Goal: Task Accomplishment & Management: Manage account settings

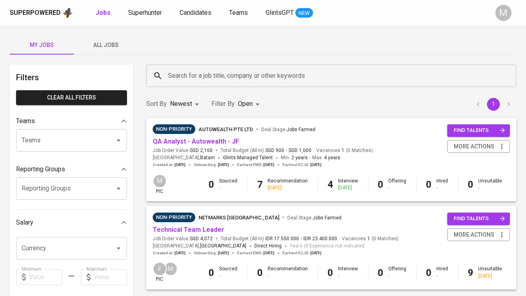
click at [225, 137] on div "Non-Priority AUTOWEALTH PTE LTD Deal Stage : Jobs Farmed" at bounding box center [263, 131] width 220 height 13
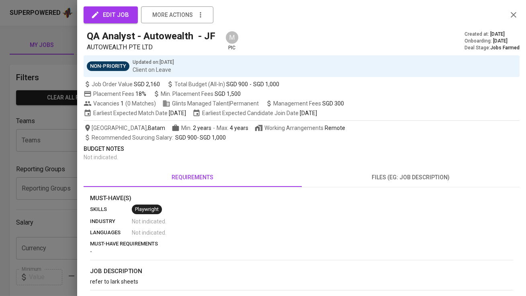
click at [56, 182] on div at bounding box center [263, 148] width 526 height 296
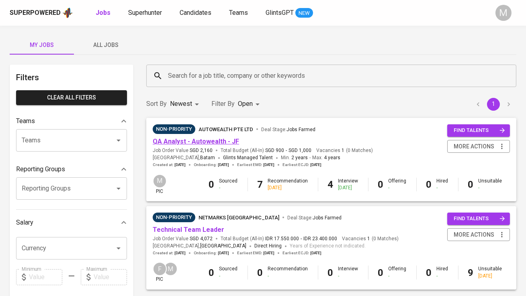
click at [225, 141] on link "QA Analyst - Autowealth - JF" at bounding box center [196, 142] width 86 height 8
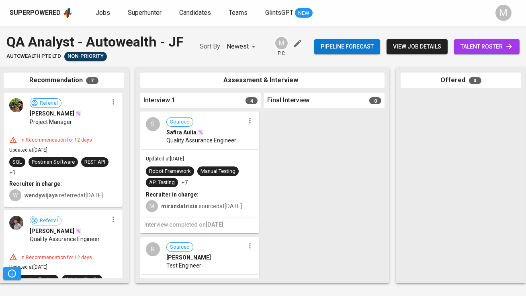
scroll to position [0, 162]
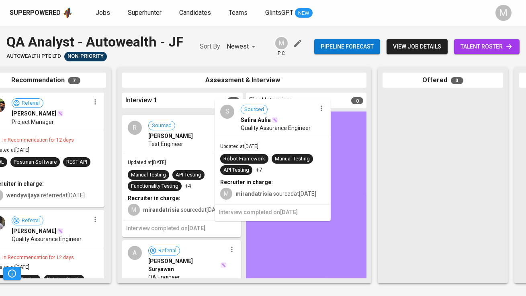
drag, startPoint x: 167, startPoint y: 177, endPoint x: 266, endPoint y: 164, distance: 99.7
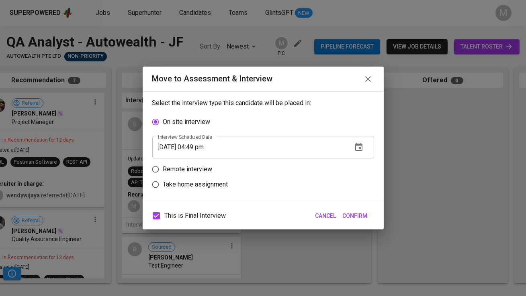
click at [202, 218] on span "This is Final Interview" at bounding box center [195, 216] width 61 height 10
click at [165, 218] on input "This is Final Interview" at bounding box center [156, 216] width 17 height 17
checkbox input "false"
click at [359, 142] on button "button" at bounding box center [358, 147] width 19 height 19
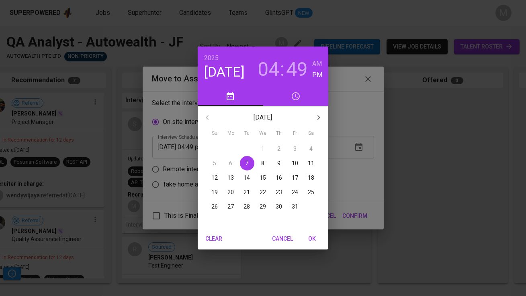
click at [262, 161] on p "8" at bounding box center [262, 163] width 3 height 8
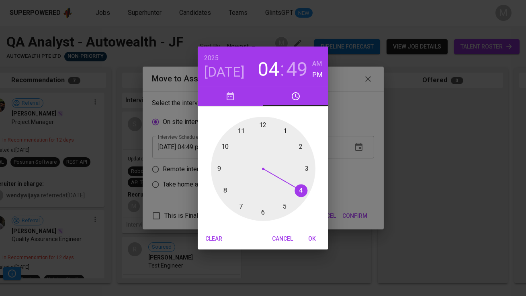
click at [300, 146] on div at bounding box center [263, 169] width 104 height 104
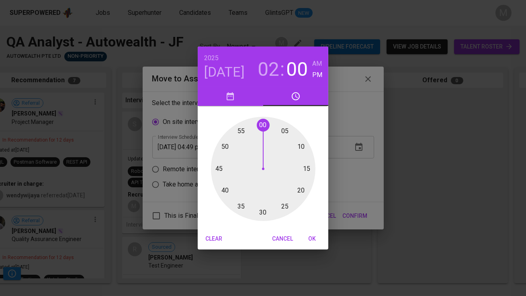
click at [261, 127] on div at bounding box center [263, 169] width 104 height 104
type input "10/08/2025 02:00 pm"
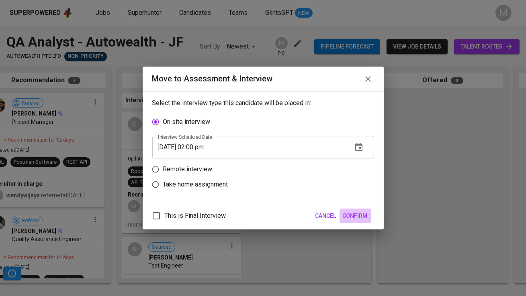
click at [367, 214] on span "Confirm" at bounding box center [355, 216] width 25 height 10
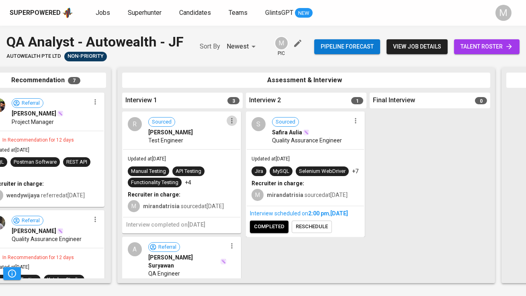
click at [228, 122] on icon "button" at bounding box center [232, 121] width 8 height 8
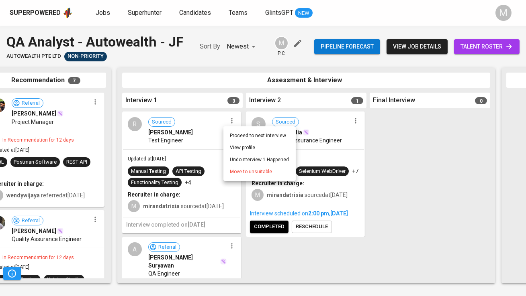
click at [246, 172] on span "Move to unsuitable" at bounding box center [251, 171] width 42 height 7
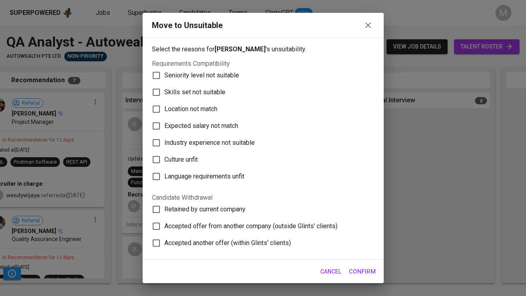
click at [195, 88] on span "Skills set not suitable" at bounding box center [195, 93] width 61 height 10
click at [165, 88] on input "Skills set not suitable" at bounding box center [156, 92] width 17 height 17
checkbox input "true"
click at [368, 271] on span "Confirm" at bounding box center [362, 272] width 27 height 10
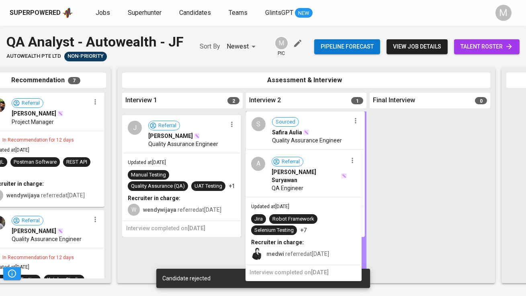
drag, startPoint x: 178, startPoint y: 167, endPoint x: 305, endPoint y: 206, distance: 133.4
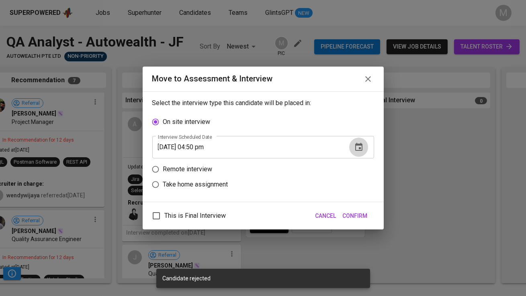
click at [360, 143] on icon "button" at bounding box center [359, 148] width 10 height 10
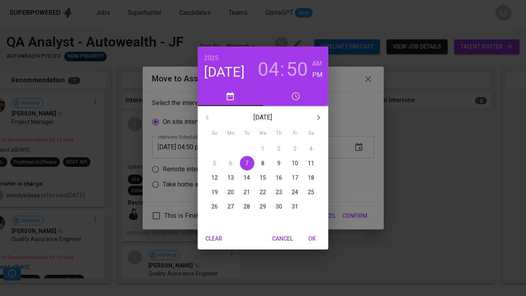
click at [281, 163] on span "9" at bounding box center [279, 163] width 14 height 8
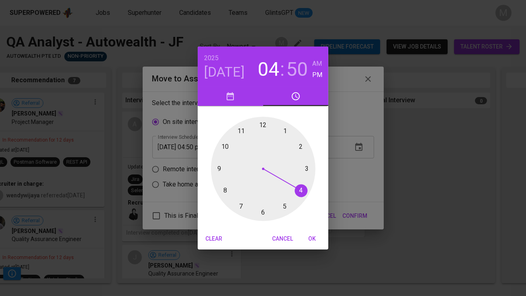
click at [284, 130] on div at bounding box center [263, 169] width 104 height 104
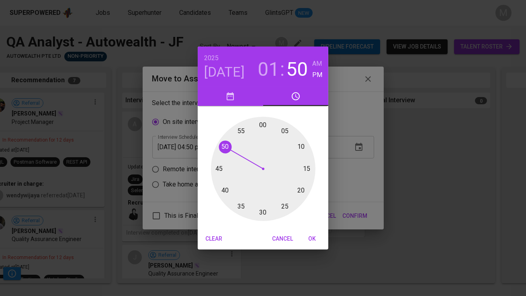
click at [261, 123] on div at bounding box center [263, 169] width 104 height 104
type input "10/09/2025 01:00 pm"
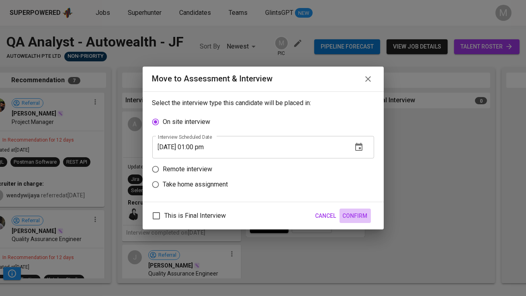
click at [359, 212] on span "Confirm" at bounding box center [355, 216] width 25 height 10
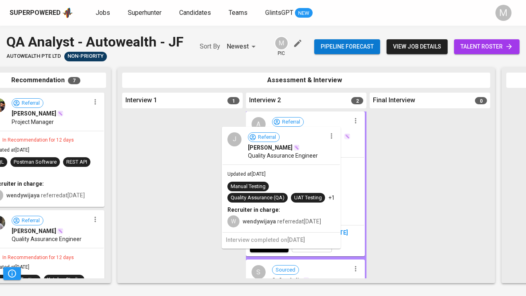
drag, startPoint x: 177, startPoint y: 158, endPoint x: 280, endPoint y: 173, distance: 104.3
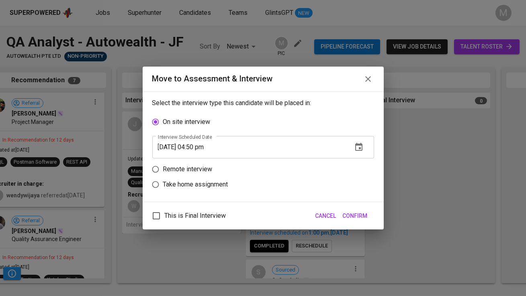
click at [356, 147] on icon "button" at bounding box center [359, 148] width 10 height 10
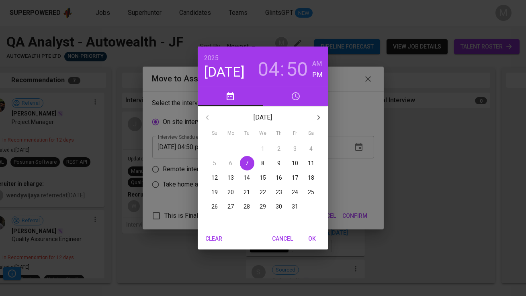
click at [259, 162] on span "8" at bounding box center [263, 163] width 14 height 8
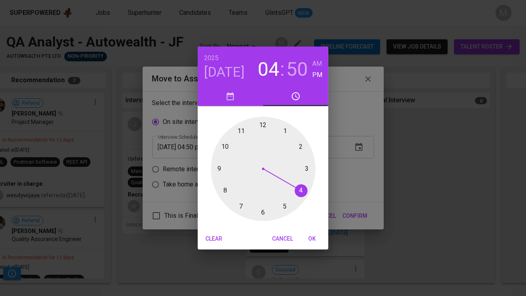
click at [302, 190] on div at bounding box center [263, 169] width 104 height 104
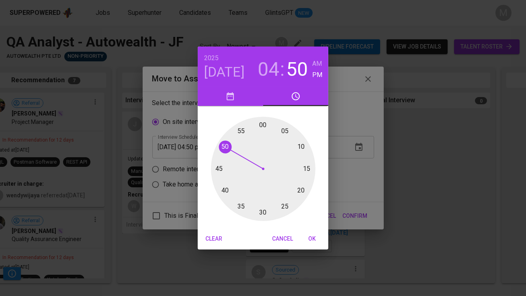
click at [262, 210] on div at bounding box center [263, 169] width 104 height 104
type input "10/08/2025 04:30 pm"
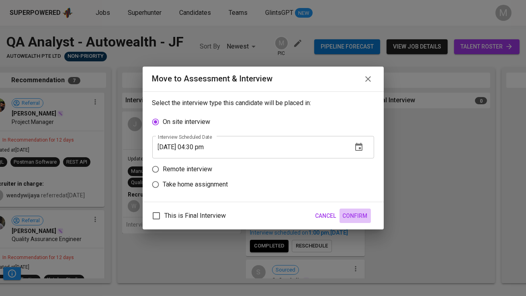
click at [357, 216] on span "Confirm" at bounding box center [355, 216] width 25 height 10
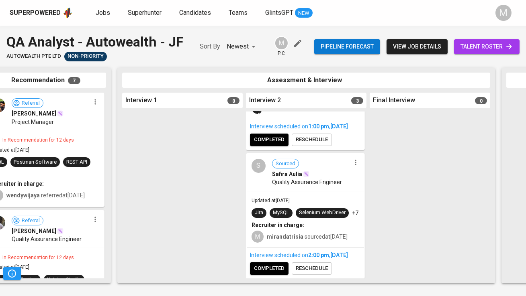
scroll to position [293, 0]
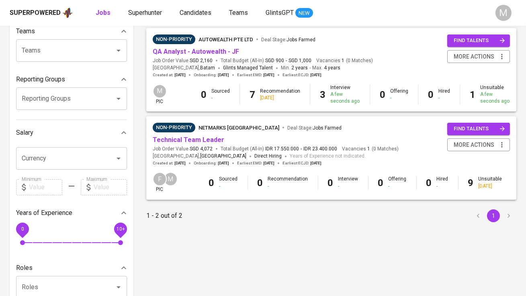
scroll to position [117, 0]
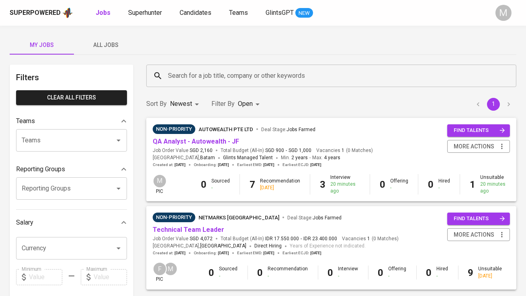
click at [104, 47] on span "All Jobs" at bounding box center [106, 45] width 55 height 10
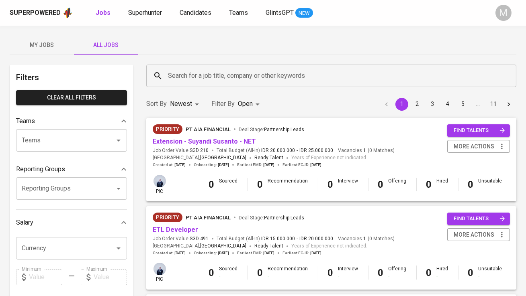
click at [197, 71] on input "Search for a job title, company or other keywords" at bounding box center [333, 75] width 335 height 15
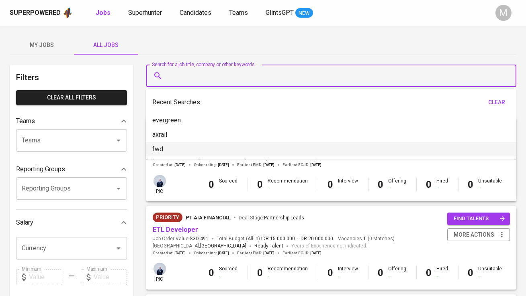
click at [187, 214] on span "PT AIA FINANCIAL" at bounding box center [208, 218] width 45 height 10
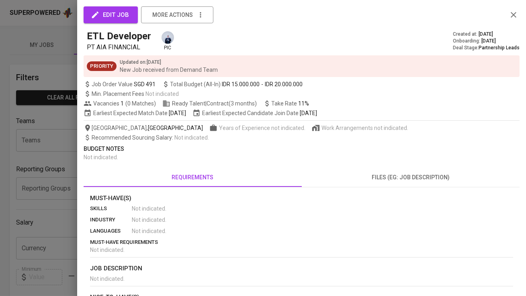
click at [1, 190] on div at bounding box center [263, 148] width 526 height 296
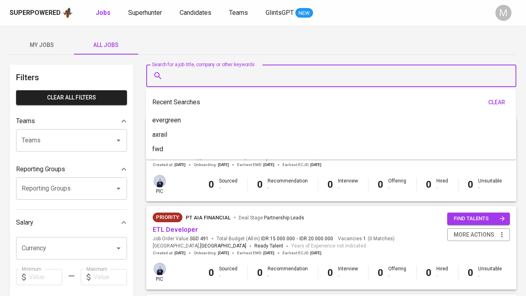
click at [263, 73] on input "Search for a job title, company or other keywords" at bounding box center [333, 75] width 335 height 15
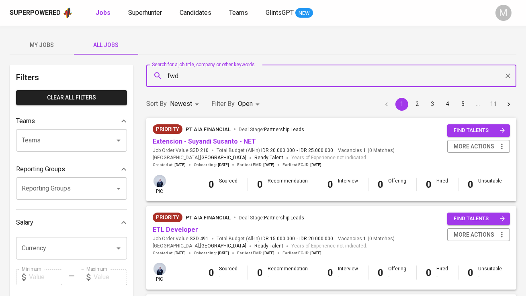
type input "fwd"
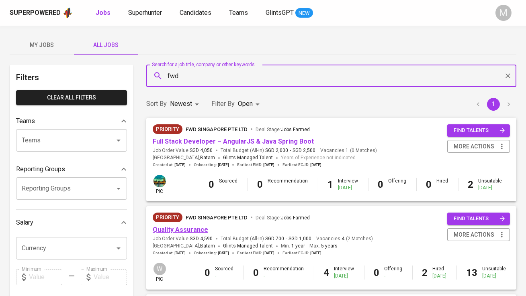
click at [190, 233] on link "Quality Assurance" at bounding box center [180, 230] width 55 height 8
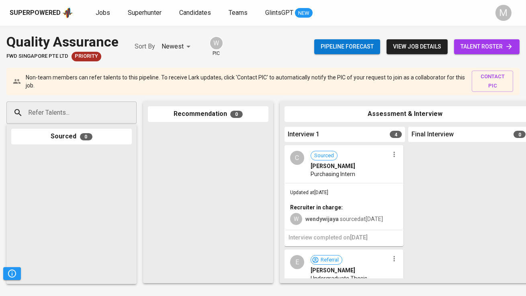
click at [465, 45] on span "talent roster" at bounding box center [486, 47] width 53 height 10
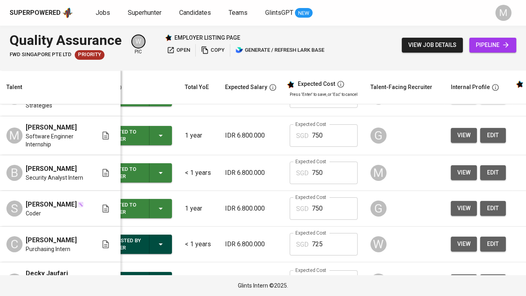
scroll to position [0, 46]
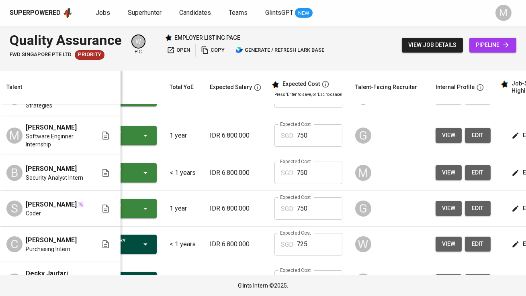
click at [442, 170] on span "view" at bounding box center [448, 173] width 13 height 10
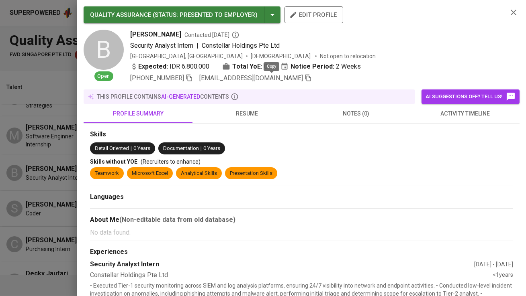
click at [304, 79] on icon "button" at bounding box center [307, 77] width 7 height 7
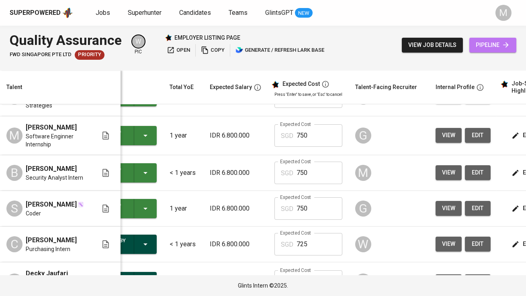
click at [492, 43] on span "pipeline" at bounding box center [493, 45] width 34 height 10
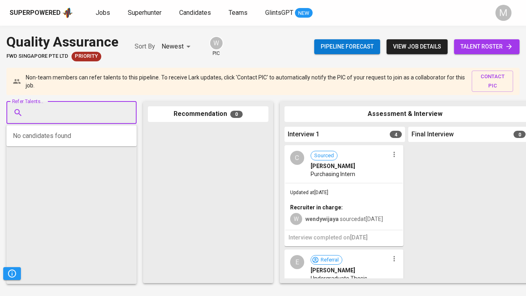
click at [86, 108] on input "Refer Talents..." at bounding box center [68, 112] width 84 height 15
paste input "bertonc06@gmail.com"
type input "bertonc06@gmail.com"
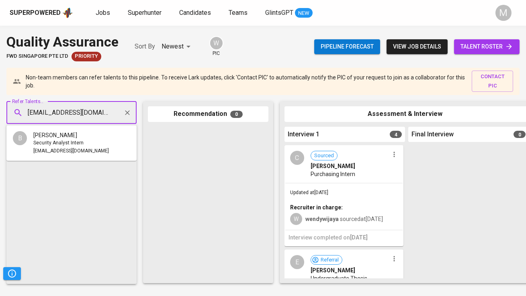
click at [91, 143] on li "B Berton Charlie Security Analyst Intern bertonc06@gmail.com" at bounding box center [71, 143] width 130 height 29
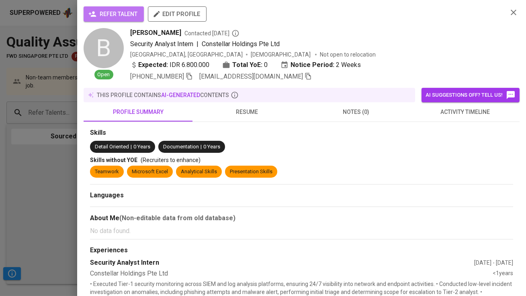
click at [111, 16] on span "refer talent" at bounding box center [113, 14] width 47 height 10
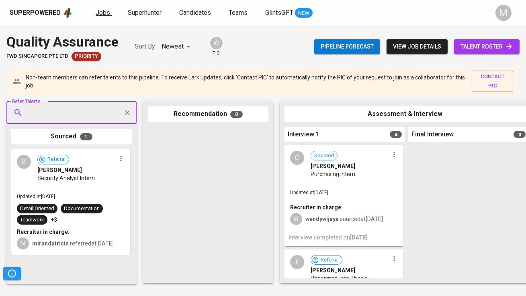
click at [102, 12] on span "Jobs" at bounding box center [103, 13] width 14 height 8
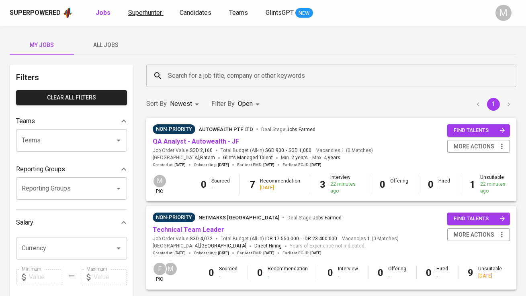
click at [141, 12] on span "Superhunter" at bounding box center [145, 13] width 34 height 8
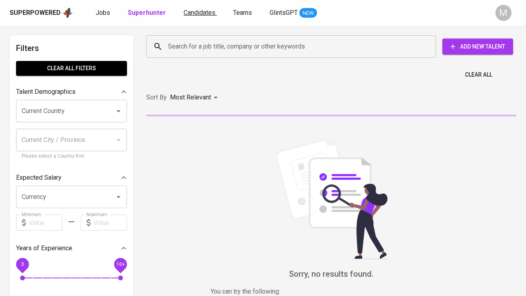
click at [199, 17] on link "Candidates" at bounding box center [200, 13] width 33 height 10
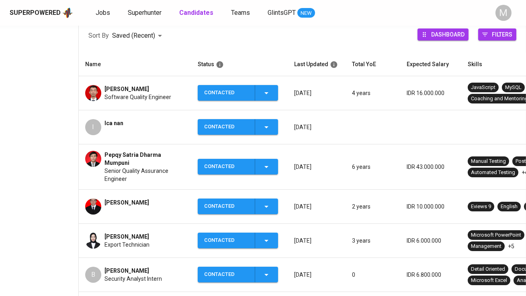
scroll to position [123, 0]
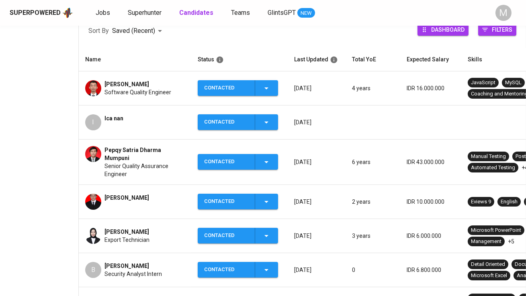
click at [140, 228] on span "Genna Ayu Maghfira" at bounding box center [126, 232] width 45 height 8
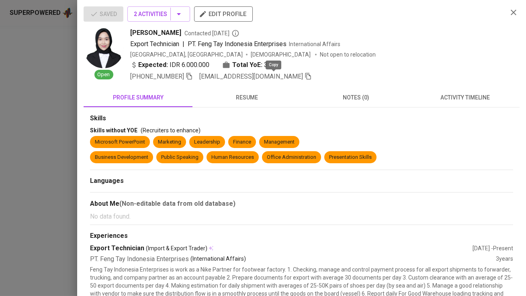
click at [305, 76] on icon "button" at bounding box center [308, 76] width 6 height 7
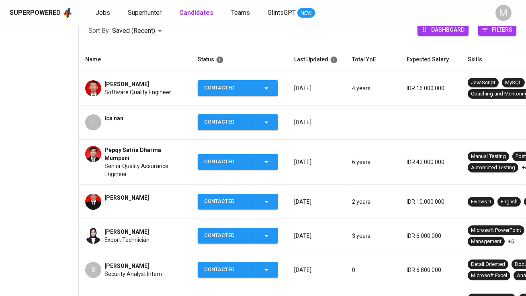
click at [125, 194] on span "[PERSON_NAME]" at bounding box center [126, 198] width 45 height 8
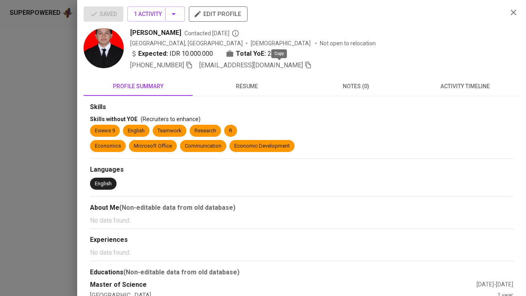
click at [304, 65] on icon "button" at bounding box center [307, 64] width 7 height 7
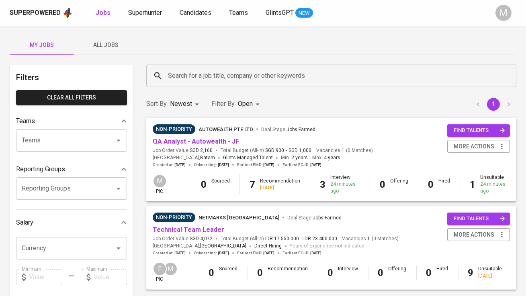
click at [110, 45] on span "All Jobs" at bounding box center [106, 45] width 55 height 10
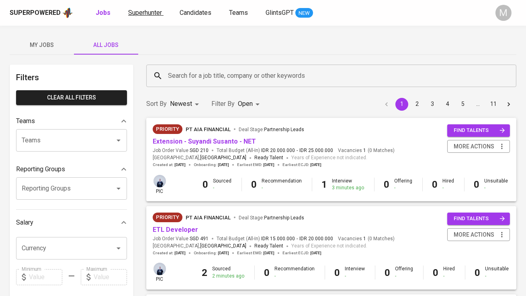
click at [148, 11] on span "Superhunter" at bounding box center [145, 13] width 34 height 8
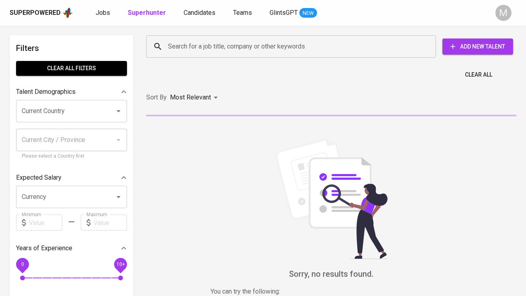
click at [184, 47] on input "Search for a job title, company or other keywords" at bounding box center [293, 46] width 254 height 15
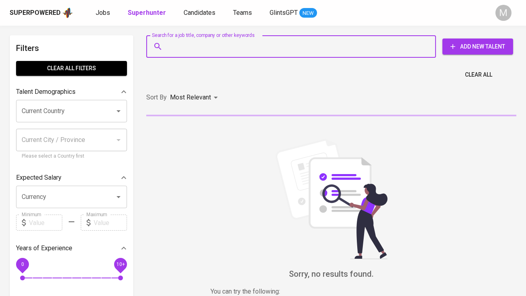
paste input "gennaayu@gmail.com"
type input "gennaayu@gmail.com"
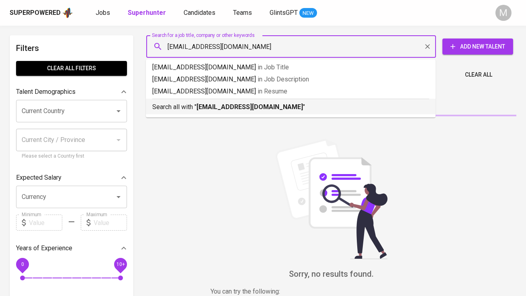
click at [196, 106] on p "Search all with " gennaayu@gmail.com "" at bounding box center [290, 107] width 277 height 10
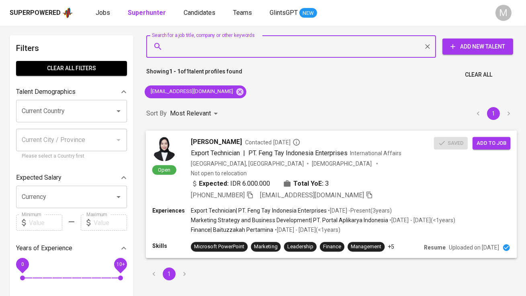
click at [488, 145] on span "Add to job" at bounding box center [491, 143] width 30 height 9
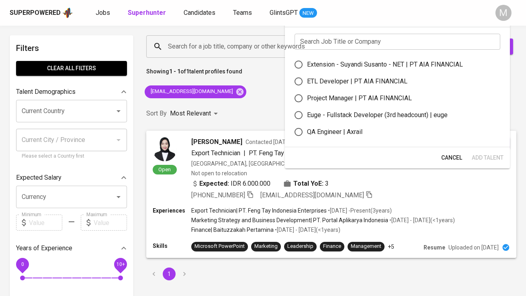
click at [349, 43] on input "text" at bounding box center [397, 42] width 206 height 16
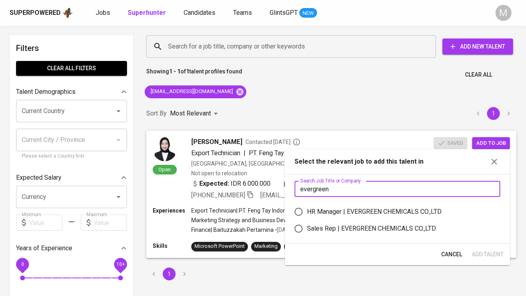
type input "evergreen"
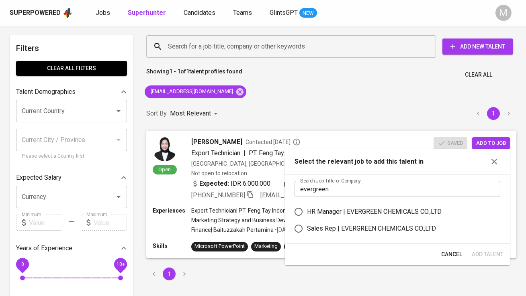
click at [323, 228] on div "Sales Rep | EVERGREEN CHEMICALS CO.,LTD" at bounding box center [371, 229] width 129 height 10
click at [307, 228] on input "Sales Rep | EVERGREEN CHEMICALS CO.,LTD" at bounding box center [298, 228] width 17 height 17
radio input "true"
click at [484, 249] on button "Add Talent" at bounding box center [487, 254] width 38 height 15
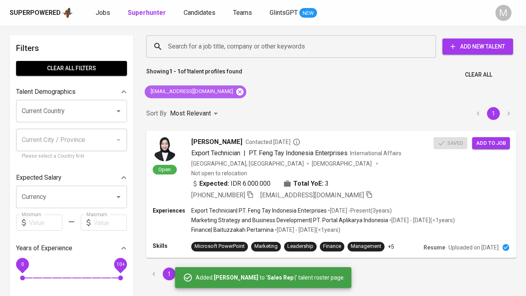
click at [235, 91] on icon at bounding box center [239, 92] width 9 height 9
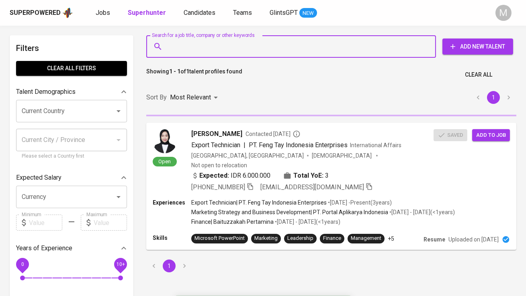
click at [203, 53] on input "Search for a job title, company or other keywords" at bounding box center [293, 46] width 254 height 15
paste input "[EMAIL_ADDRESS][DOMAIN_NAME]"
type input "[EMAIL_ADDRESS][DOMAIN_NAME]"
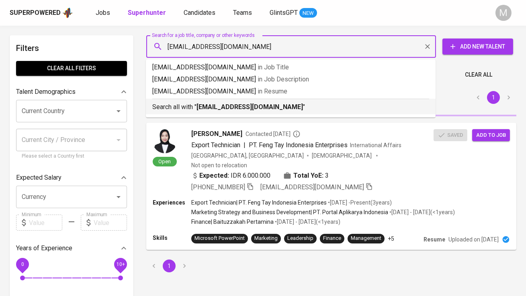
click at [201, 108] on b "[EMAIL_ADDRESS][DOMAIN_NAME]" at bounding box center [249, 107] width 106 height 8
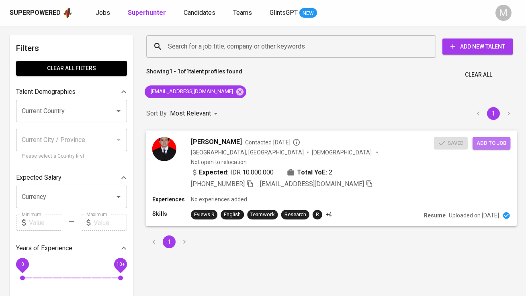
click at [489, 141] on span "Add to job" at bounding box center [491, 143] width 30 height 9
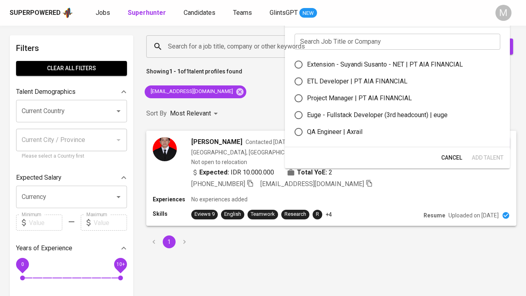
click at [323, 39] on input "text" at bounding box center [397, 42] width 206 height 16
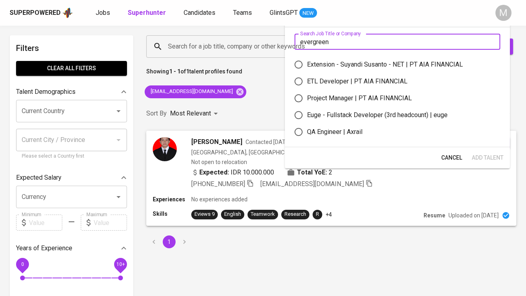
type input "evergreen"
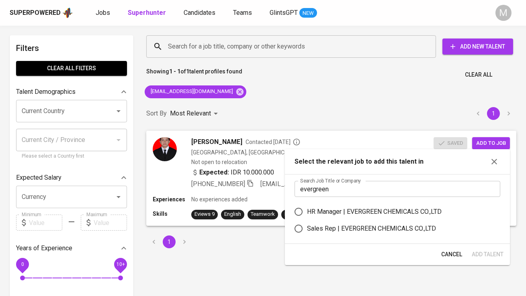
click at [324, 229] on div "Sales Rep | EVERGREEN CHEMICALS CO.,LTD" at bounding box center [371, 229] width 129 height 10
click at [307, 229] on input "Sales Rep | EVERGREEN CHEMICALS CO.,LTD" at bounding box center [298, 228] width 17 height 17
radio input "true"
click at [480, 254] on span "Add Talent" at bounding box center [488, 255] width 32 height 10
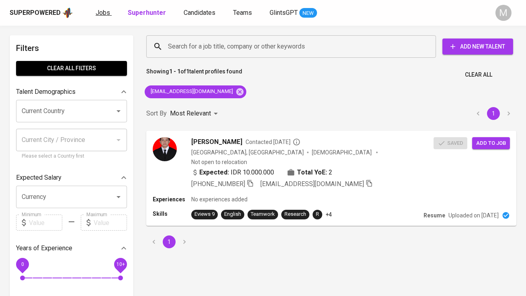
click at [102, 9] on span "Jobs" at bounding box center [103, 13] width 14 height 8
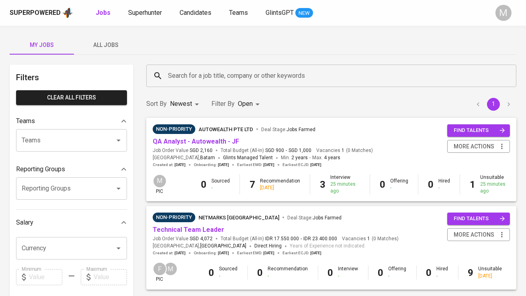
click at [110, 41] on span "All Jobs" at bounding box center [106, 45] width 55 height 10
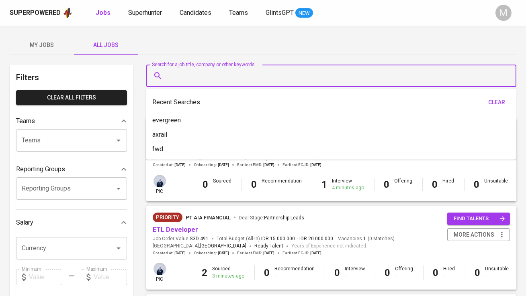
click at [181, 76] on input "Search for a job title, company or other keywords" at bounding box center [333, 75] width 335 height 15
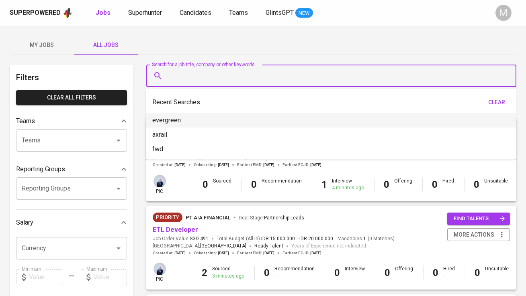
click at [194, 122] on li "evergreen" at bounding box center [331, 120] width 370 height 14
type input "evergreen"
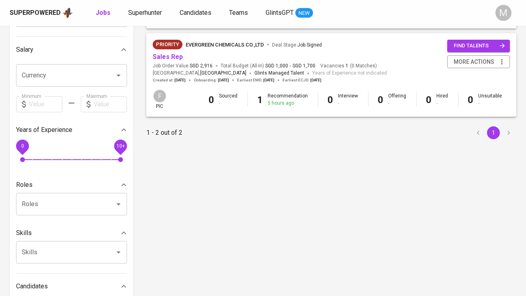
scroll to position [158, 0]
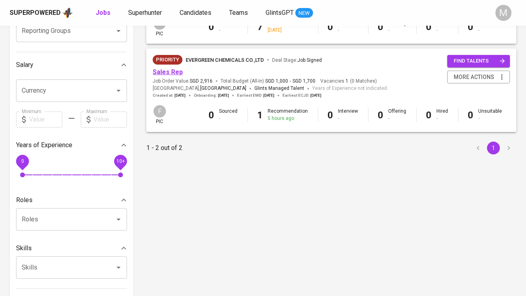
click at [170, 75] on link "Sales Rep" at bounding box center [168, 72] width 30 height 8
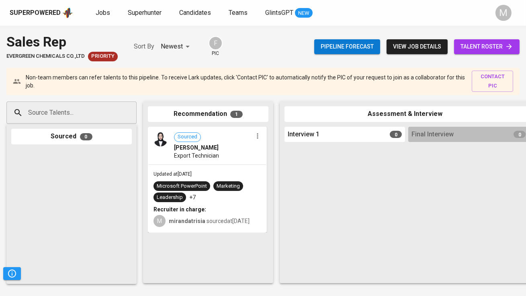
click at [468, 49] on span "talent roster" at bounding box center [486, 47] width 53 height 10
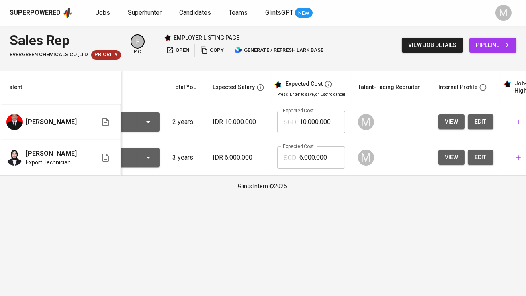
scroll to position [0, 9]
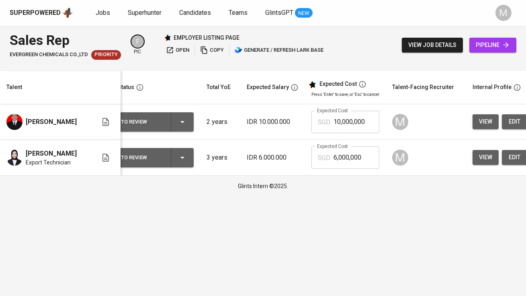
click at [142, 120] on div "To Review" at bounding box center [142, 122] width 43 height 10
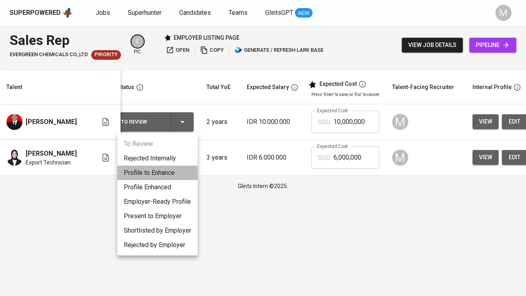
click at [159, 173] on li "Profile to Enhance" at bounding box center [157, 173] width 80 height 14
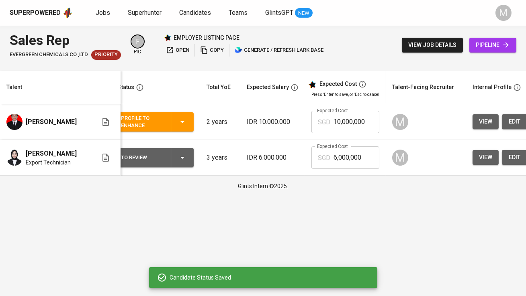
click at [151, 153] on div "To Review" at bounding box center [142, 158] width 43 height 10
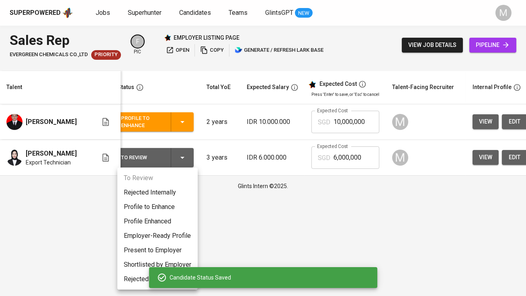
click at [153, 206] on li "Profile to Enhance" at bounding box center [157, 207] width 80 height 14
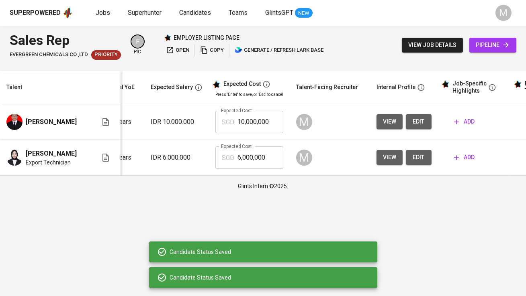
scroll to position [0, 106]
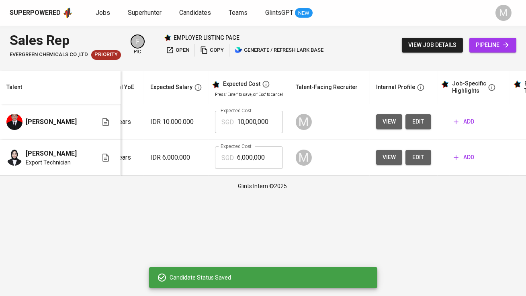
click at [418, 119] on span "edit" at bounding box center [418, 122] width 13 height 10
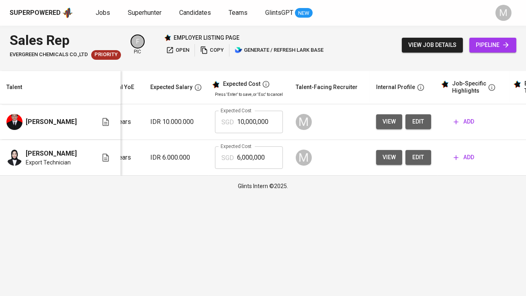
click at [419, 157] on span "edit" at bounding box center [418, 158] width 13 height 10
click at [464, 154] on span "add" at bounding box center [463, 158] width 20 height 10
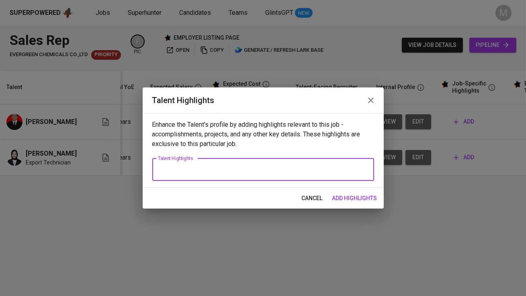
click at [220, 169] on textarea at bounding box center [263, 170] width 210 height 8
paste textarea "Genna Ayu Maghfira is an experienced Export-Import and International Trade Spec…"
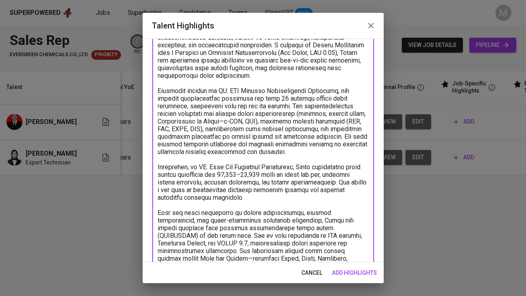
scroll to position [0, 0]
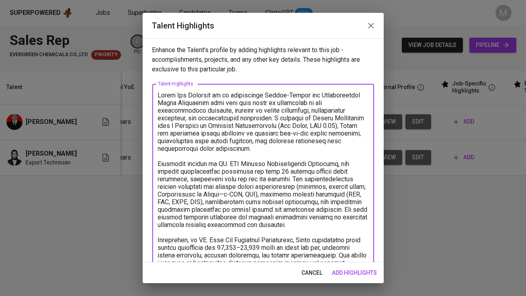
drag, startPoint x: 216, startPoint y: 95, endPoint x: 178, endPoint y: 94, distance: 37.4
click at [178, 94] on textarea at bounding box center [263, 214] width 210 height 244
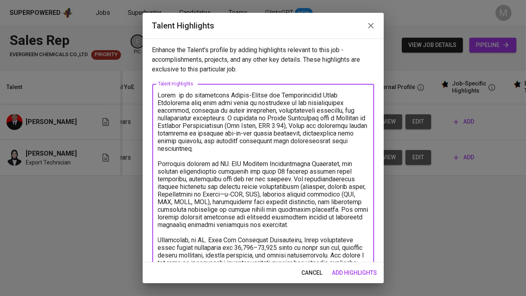
drag, startPoint x: 200, startPoint y: 118, endPoint x: 284, endPoint y: 149, distance: 89.1
click at [284, 149] on textarea at bounding box center [263, 214] width 210 height 244
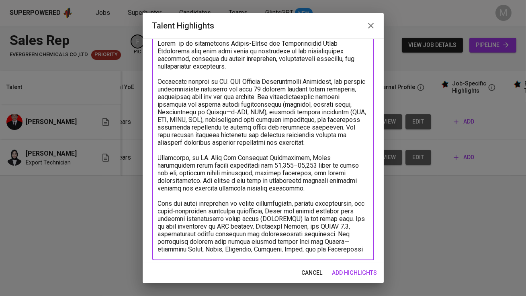
scroll to position [56, 0]
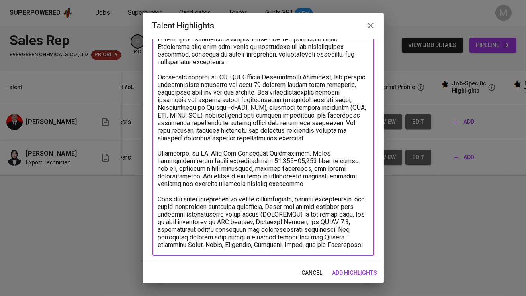
drag, startPoint x: 354, startPoint y: 167, endPoint x: 353, endPoint y: 185, distance: 17.3
click at [353, 185] on textarea at bounding box center [263, 142] width 210 height 214
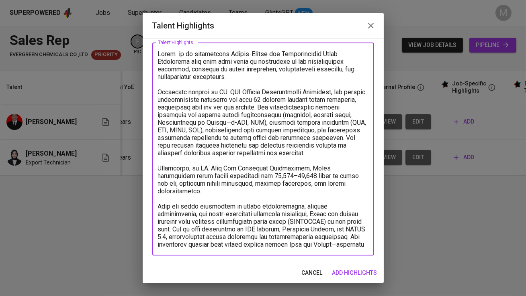
scroll to position [41, 0]
click at [225, 237] on textarea at bounding box center [263, 149] width 210 height 198
click at [366, 238] on textarea at bounding box center [263, 149] width 210 height 198
click at [367, 245] on textarea at bounding box center [263, 149] width 210 height 198
type textarea "Genna is an experienced Export-Import and International Trade Specialist with o…"
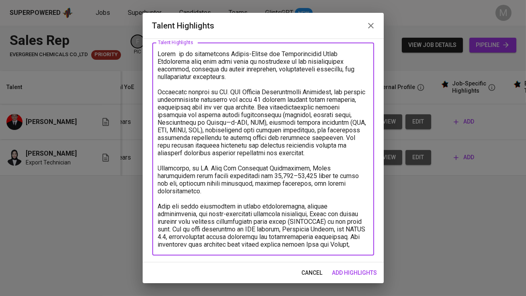
click at [362, 273] on span "add highlights" at bounding box center [354, 273] width 45 height 10
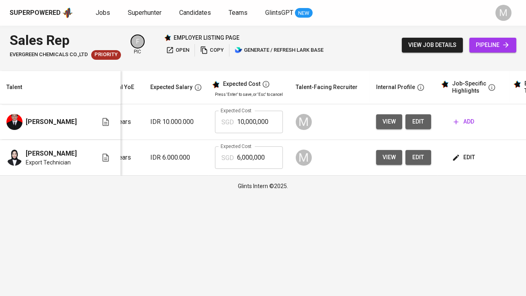
click at [461, 157] on span "edit" at bounding box center [463, 158] width 21 height 10
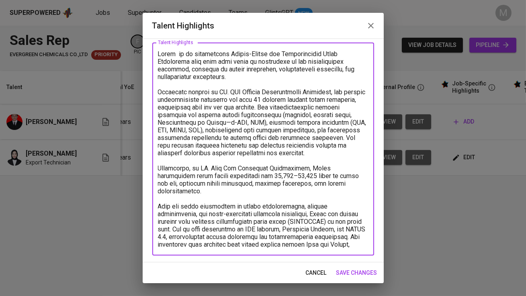
click at [365, 244] on textarea at bounding box center [263, 149] width 210 height 198
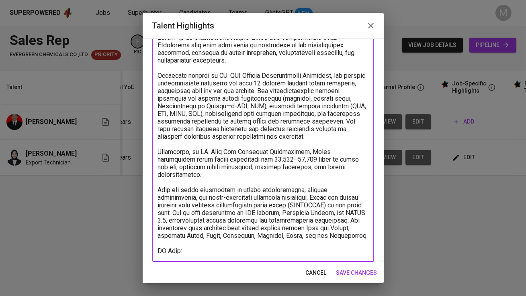
scroll to position [64, 0]
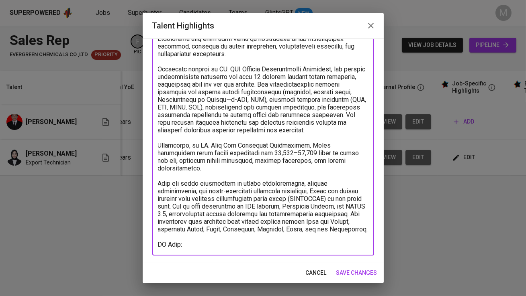
type textarea "Genna is an experienced Export-Import and International Trade Specialist with o…"
click at [355, 272] on span "save changes" at bounding box center [356, 273] width 41 height 10
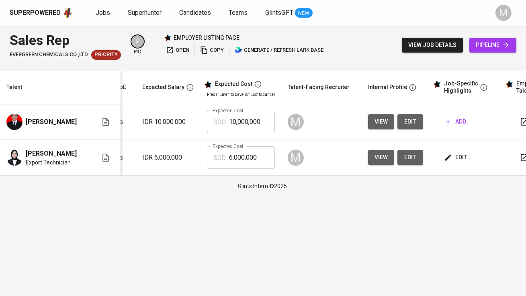
scroll to position [0, 118]
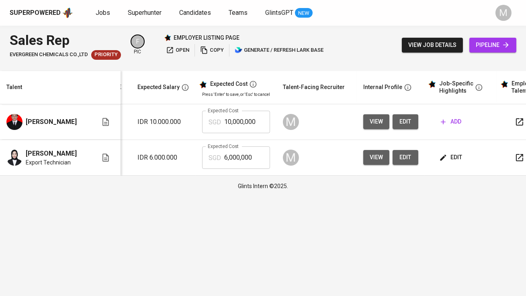
click at [455, 119] on span "add" at bounding box center [451, 122] width 20 height 10
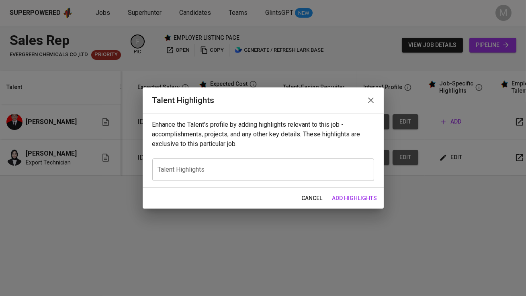
click at [319, 177] on div "x Talent Highlights" at bounding box center [263, 170] width 222 height 22
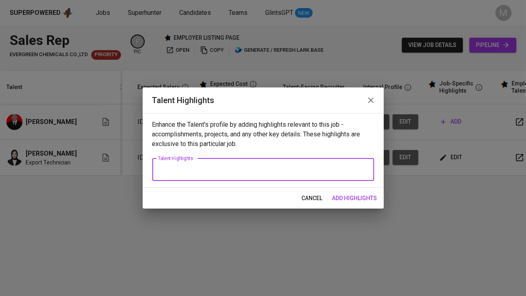
paste textarea "Gibran Erlangga Arsyad is an experienced Trade and Research Consultant with nea…"
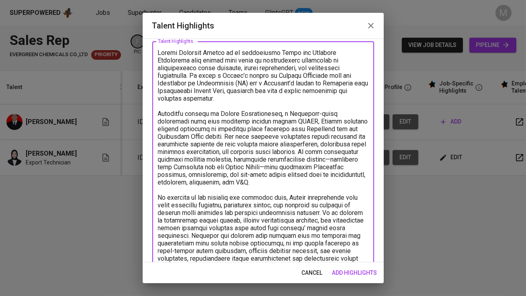
scroll to position [0, 0]
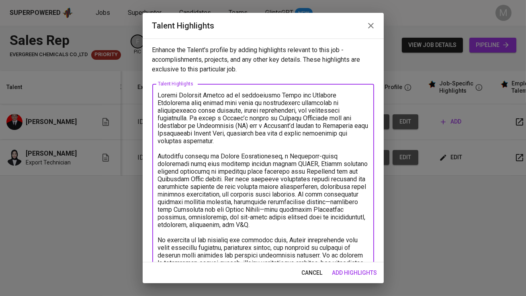
drag, startPoint x: 225, startPoint y: 95, endPoint x: 178, endPoint y: 95, distance: 47.4
click at [178, 95] on textarea at bounding box center [263, 199] width 210 height 214
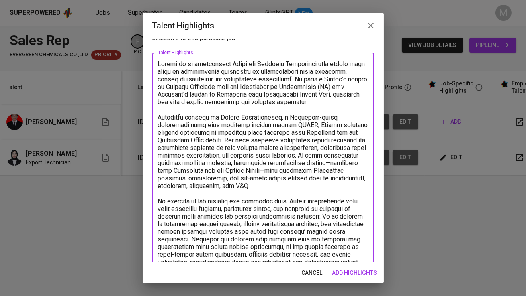
scroll to position [56, 0]
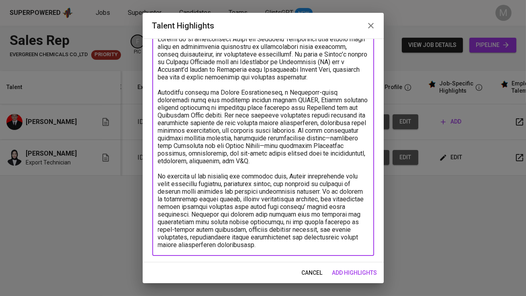
click at [333, 245] on textarea at bounding box center [263, 142] width 210 height 214
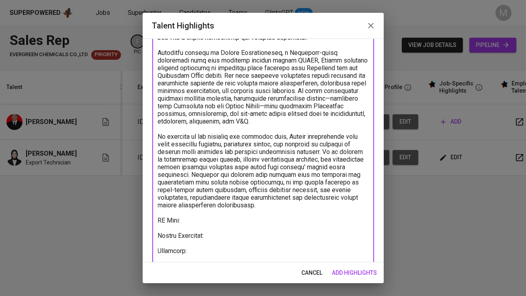
scroll to position [104, 0]
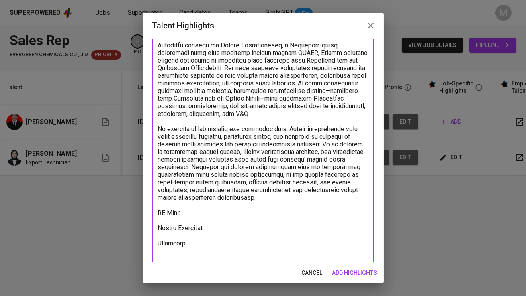
type textarea "Gibran is an experienced Trade and Research Consultant with nearly four years o…"
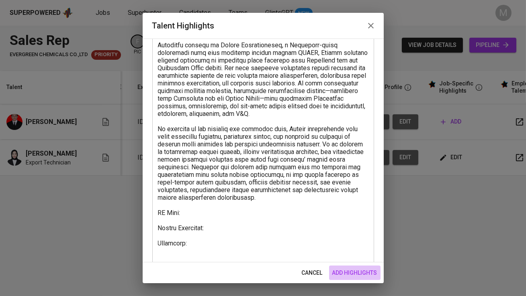
click at [365, 270] on span "add highlights" at bounding box center [354, 273] width 45 height 10
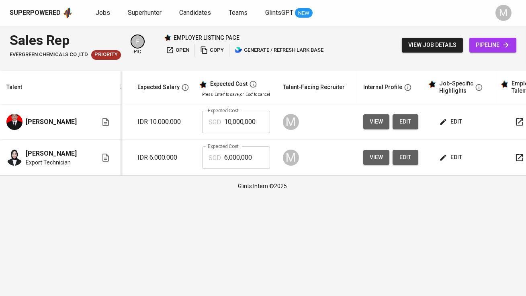
click at [451, 155] on span "edit" at bounding box center [451, 158] width 21 height 10
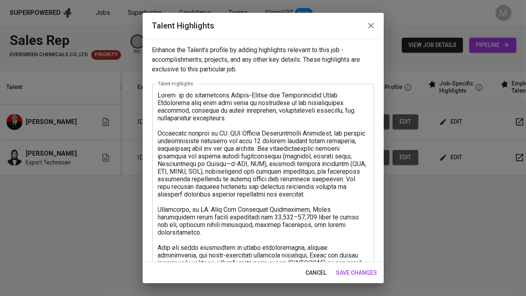
scroll to position [64, 0]
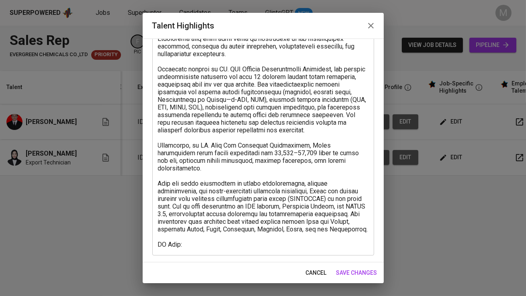
click at [191, 239] on textarea at bounding box center [263, 137] width 210 height 221
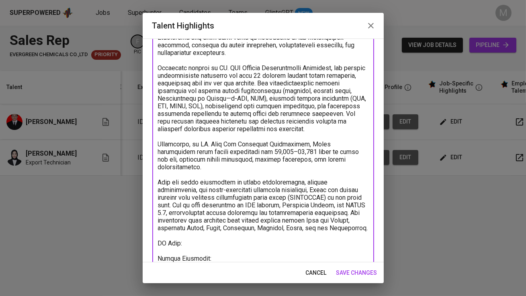
scroll to position [73, 0]
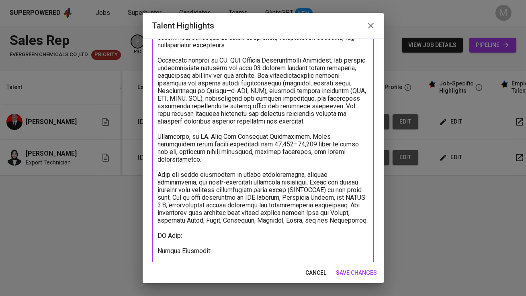
type textarea "Genna is an experienced Export-Import and International Trade Specialist with o…"
click at [347, 269] on span "save changes" at bounding box center [356, 273] width 41 height 10
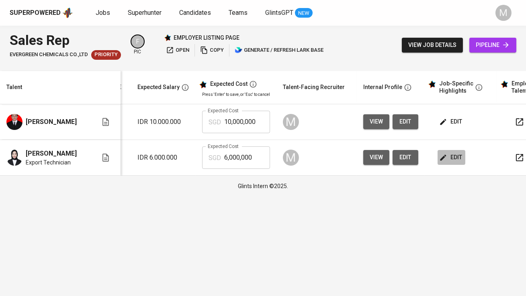
click at [456, 159] on span "edit" at bounding box center [451, 158] width 21 height 10
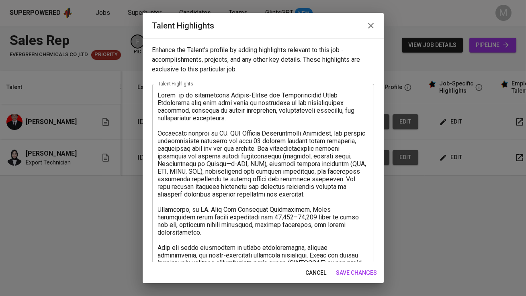
scroll to position [94, 0]
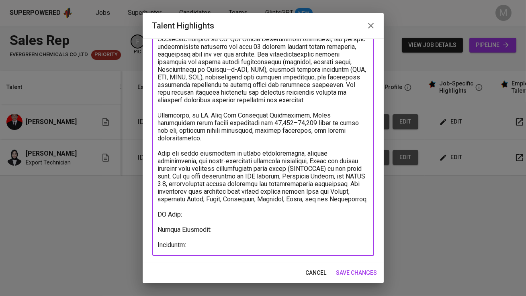
click at [218, 239] on textarea at bounding box center [263, 123] width 210 height 252
paste textarea "https://glints.sg.larksuite.com/minutes/obsg8l6ci5pdjbtjgw1rl1q1?from=from_copy…"
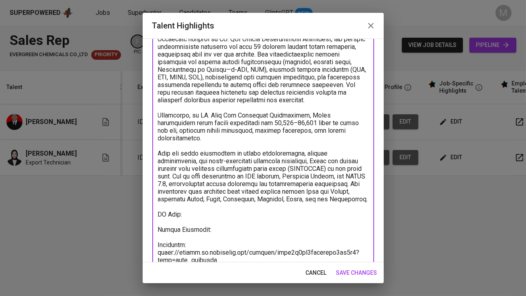
type textarea "Genna is an experienced Export-Import and International Trade Specialist with o…"
click at [361, 275] on span "save changes" at bounding box center [356, 273] width 41 height 10
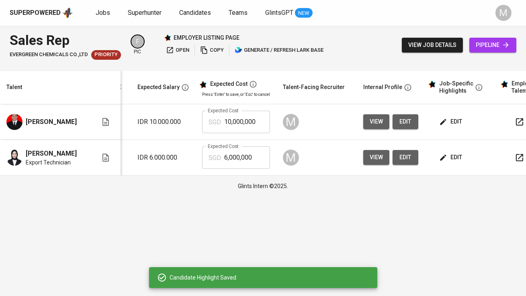
click at [460, 119] on button "edit" at bounding box center [451, 121] width 28 height 15
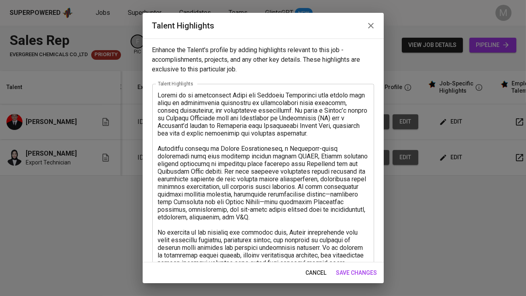
scroll to position [118, 0]
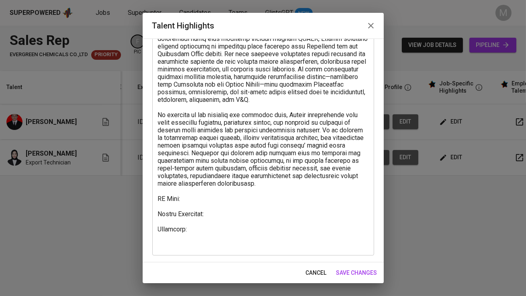
click at [201, 225] on textarea at bounding box center [263, 111] width 210 height 275
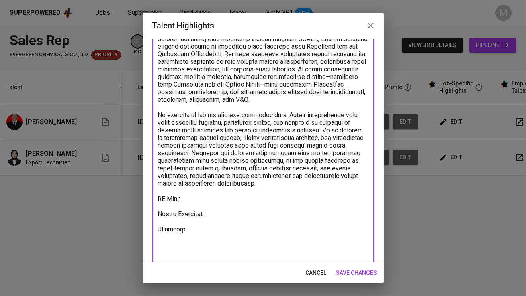
paste textarea "https://glints.sg.larksuite.com/minutes/obsgb64mmu3a26s63862y64w?from=from_copy…"
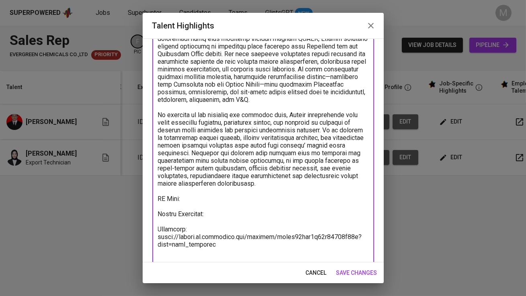
type textarea "Gibran is an experienced Trade and Research Consultant with nearly four years o…"
click at [352, 274] on span "save changes" at bounding box center [356, 273] width 41 height 10
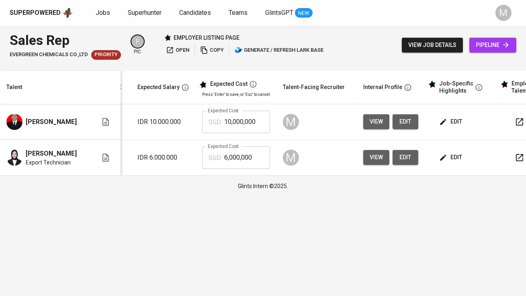
click at [457, 122] on span "edit" at bounding box center [451, 122] width 21 height 10
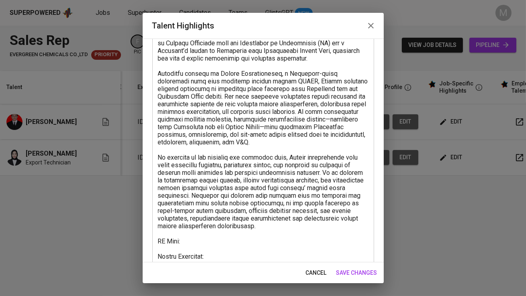
scroll to position [133, 0]
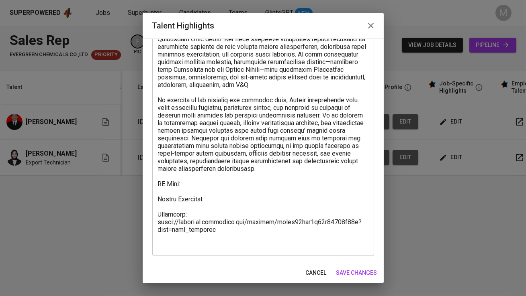
click at [200, 181] on textarea at bounding box center [263, 104] width 210 height 290
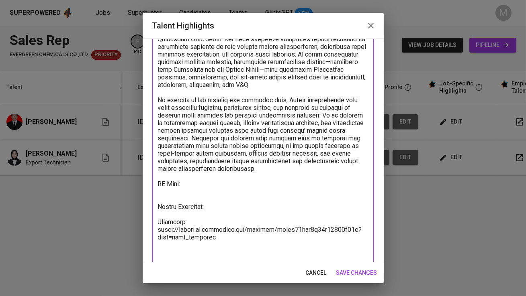
paste textarea "https://glints.sg.larksuite.com/wiki/K5R3w8LW8iyQ2okKTQMldloCgSh?from=from_copy…"
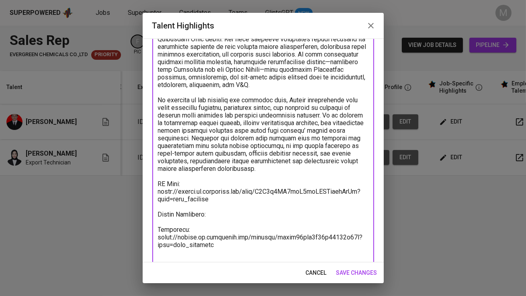
type textarea "Gibran is an experienced Trade and Research Consultant with nearly four years o…"
click at [367, 275] on span "save changes" at bounding box center [356, 273] width 41 height 10
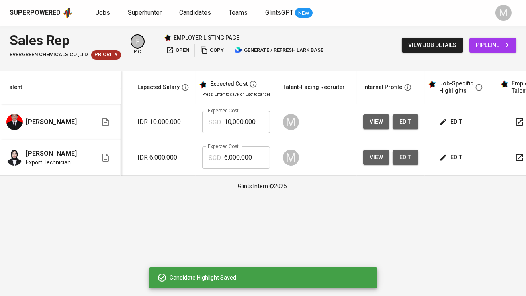
click at [447, 159] on span "edit" at bounding box center [451, 158] width 21 height 10
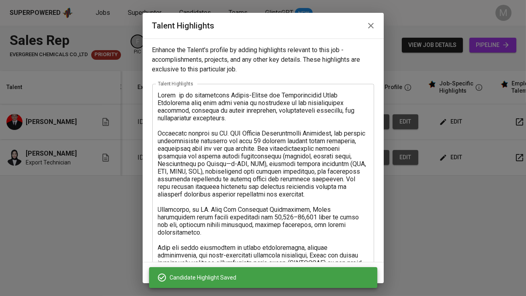
scroll to position [110, 0]
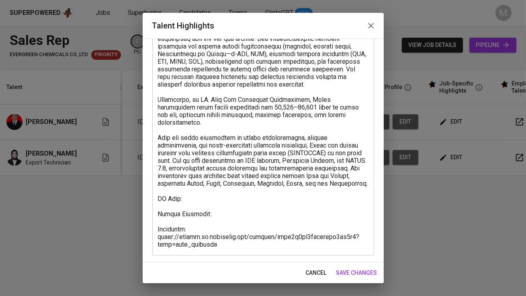
click at [202, 194] on textarea at bounding box center [263, 115] width 210 height 267
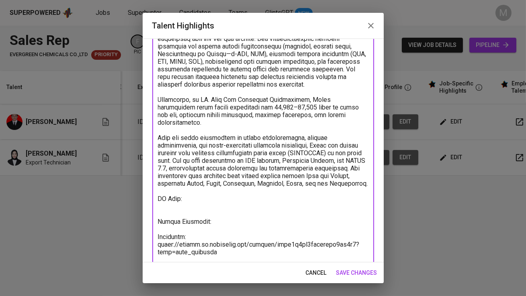
paste textarea "https://glints.sg.larksuite.com/wiki/RtrewOBNLifc2AkTRbalNJSggke?from=from_copy…"
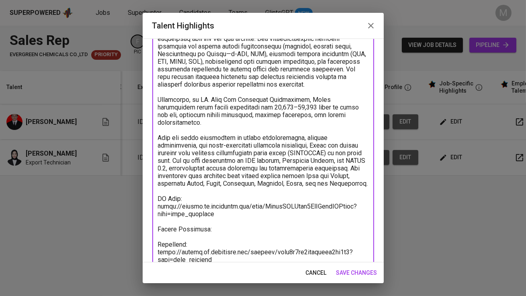
type textarea "Lorem ip do sitametcons Adipis-Elitse doe Temporincidid Utlab Etdolorema aliq e…"
click at [353, 274] on span "save changes" at bounding box center [356, 273] width 41 height 10
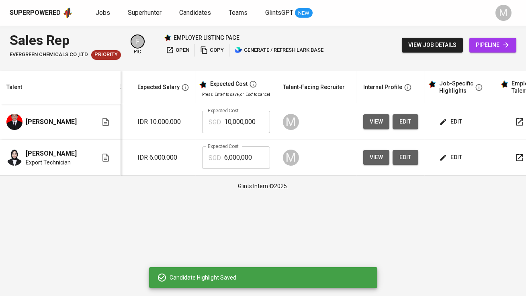
click at [420, 39] on button "view job details" at bounding box center [432, 45] width 61 height 15
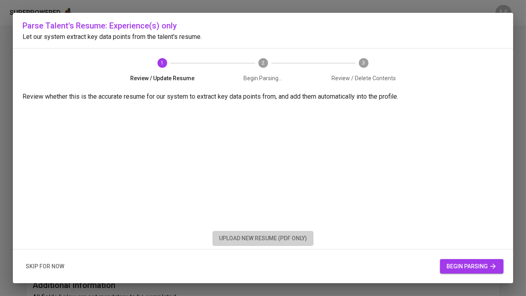
click at [269, 238] on span "upload new resume (pdf only)" at bounding box center [263, 239] width 88 height 10
click at [453, 265] on span "begin parsing" at bounding box center [471, 267] width 51 height 10
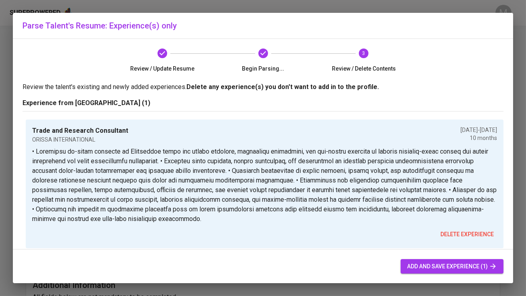
click at [443, 265] on span "add and save experience (1)" at bounding box center [452, 267] width 90 height 10
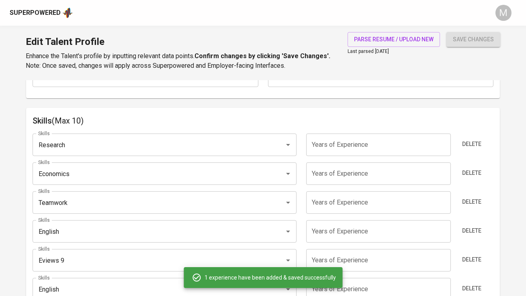
scroll to position [376, 0]
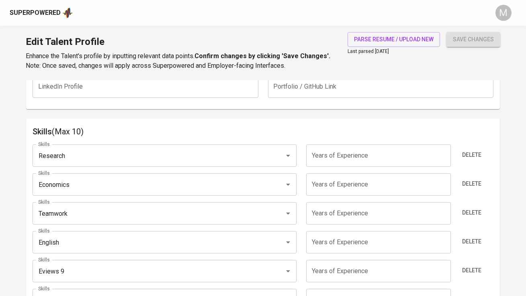
click at [220, 143] on div "Skills Research Skills Years of Experience Years of Experience Delete Skills Ec…" at bounding box center [263, 293] width 460 height 310
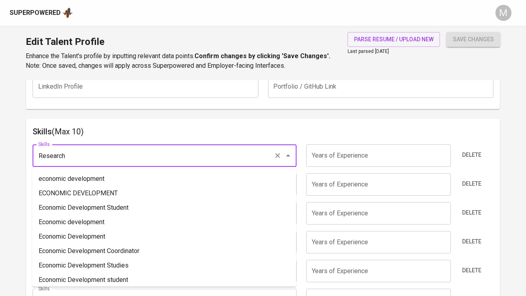
click at [214, 154] on input "Research" at bounding box center [153, 155] width 234 height 15
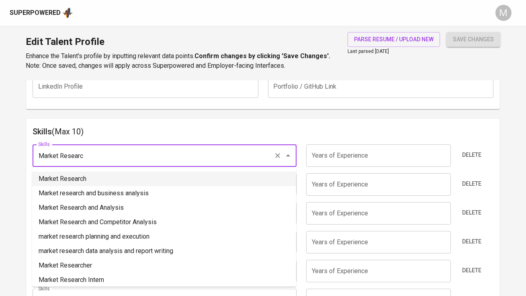
click at [189, 178] on li "Market Research" at bounding box center [164, 179] width 264 height 14
type input "Market Research"
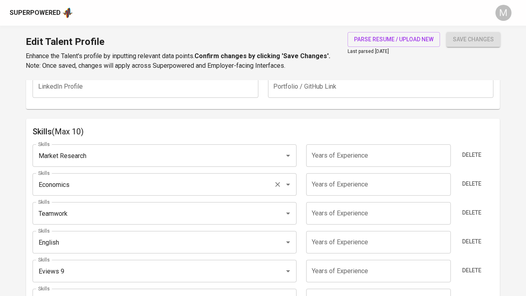
click at [138, 184] on input "Economics" at bounding box center [153, 184] width 234 height 15
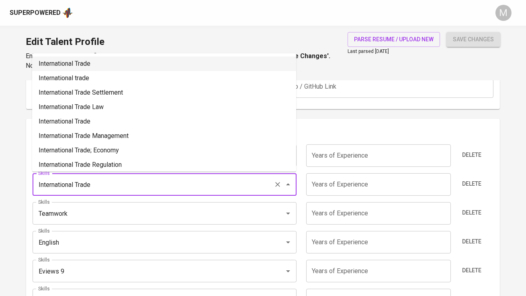
click at [147, 67] on li "International Trade" at bounding box center [164, 64] width 264 height 14
type input "International Trade"
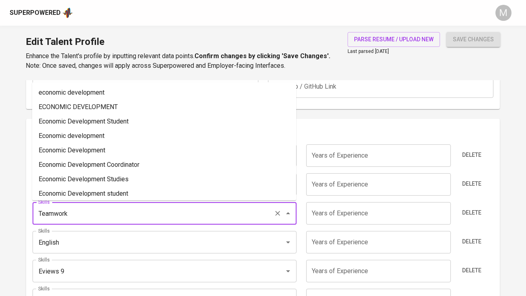
click at [94, 214] on input "Teamwork" at bounding box center [153, 213] width 234 height 15
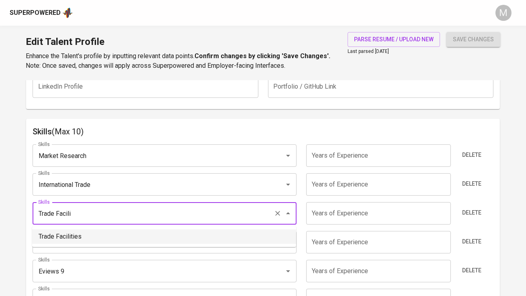
click at [99, 232] on li "Trade Facilities" at bounding box center [164, 237] width 264 height 14
type input "Trade Facilities"
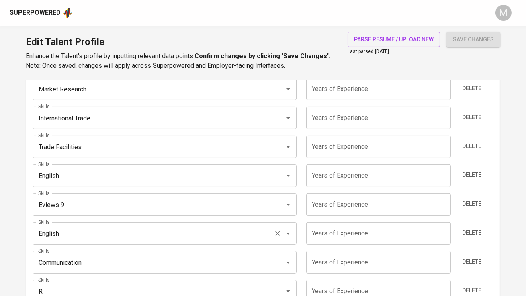
scroll to position [447, 0]
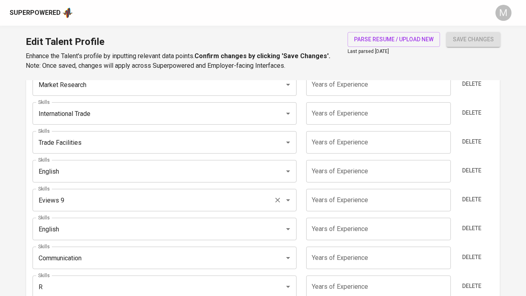
click at [95, 197] on input "Eviews 9" at bounding box center [153, 200] width 234 height 15
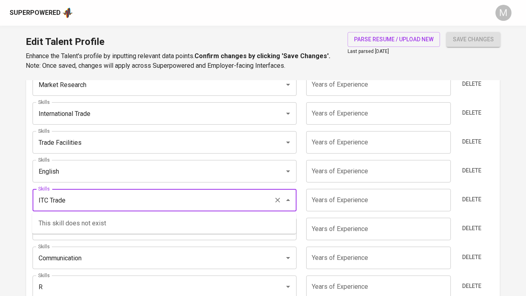
type input "ITC Trade"
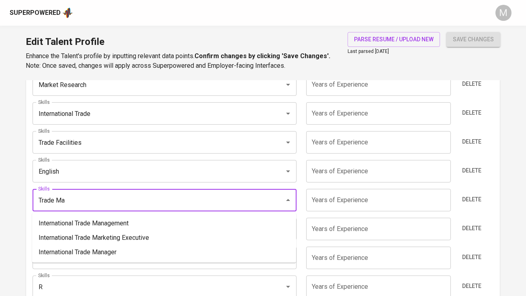
type input "Trade Map"
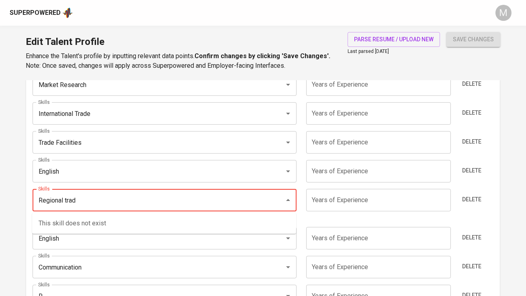
type input "Regional trade"
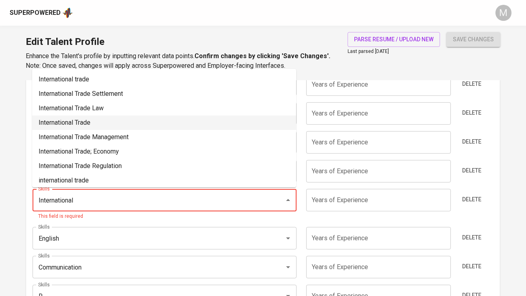
click at [199, 119] on li "International Trade" at bounding box center [164, 123] width 264 height 14
type input "International Trade"
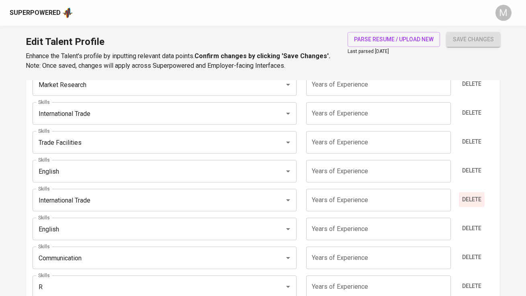
click at [471, 201] on span "Delete" at bounding box center [471, 200] width 19 height 10
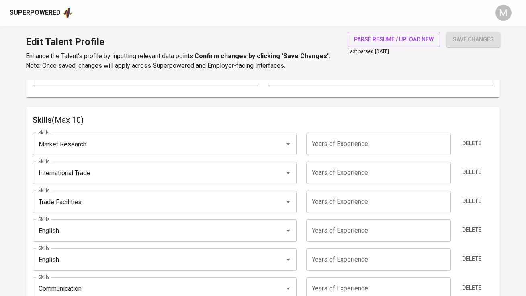
scroll to position [388, 0]
click at [359, 143] on input "number" at bounding box center [378, 144] width 145 height 22
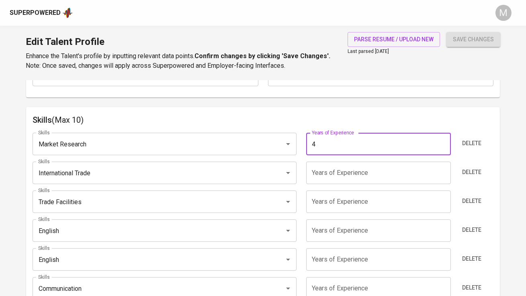
type input "4"
click at [344, 184] on input "number" at bounding box center [378, 173] width 145 height 22
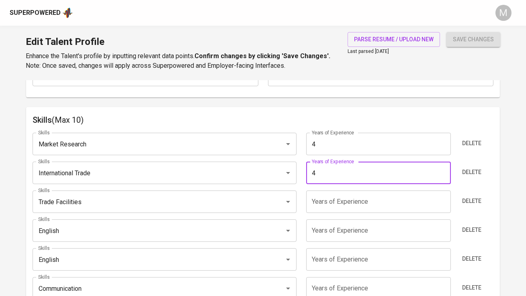
type input "4"
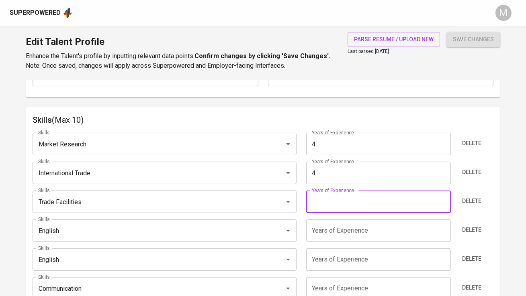
click at [343, 196] on input "number" at bounding box center [378, 202] width 145 height 22
type input "4"
click at [339, 226] on input "number" at bounding box center [378, 231] width 145 height 22
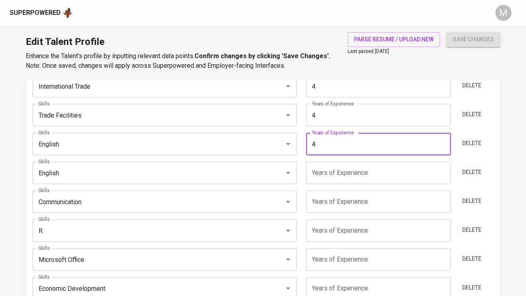
scroll to position [503, 0]
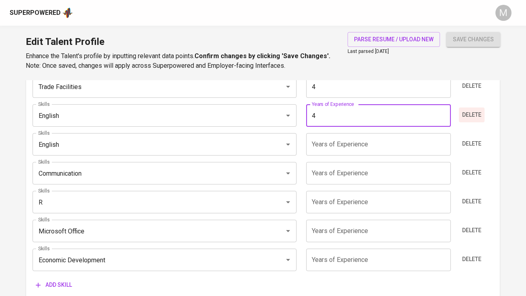
type input "4"
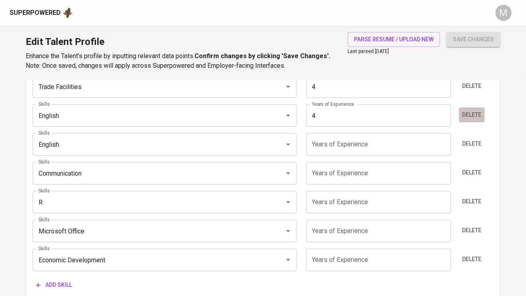
click at [472, 113] on span "Delete" at bounding box center [471, 115] width 19 height 10
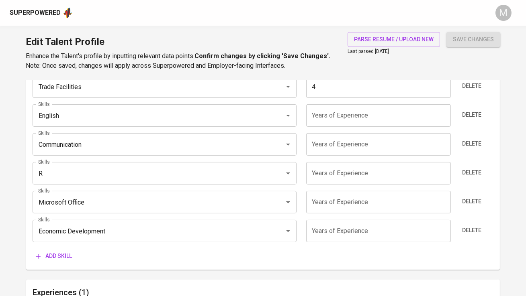
click at [472, 113] on span "Delete" at bounding box center [471, 115] width 19 height 10
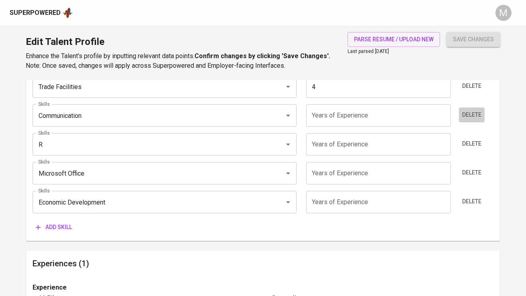
click at [472, 113] on span "Delete" at bounding box center [471, 115] width 19 height 10
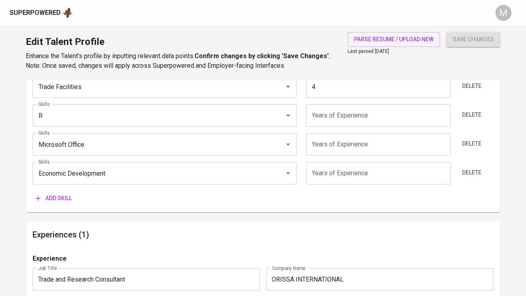
click at [472, 113] on span "Delete" at bounding box center [471, 115] width 19 height 10
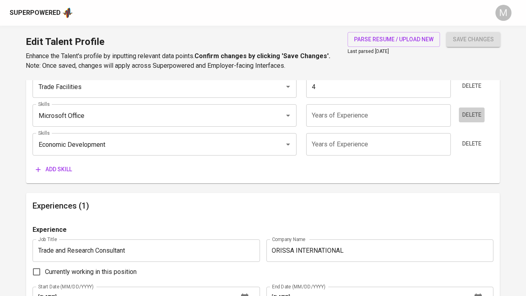
click at [472, 113] on span "Delete" at bounding box center [471, 115] width 19 height 10
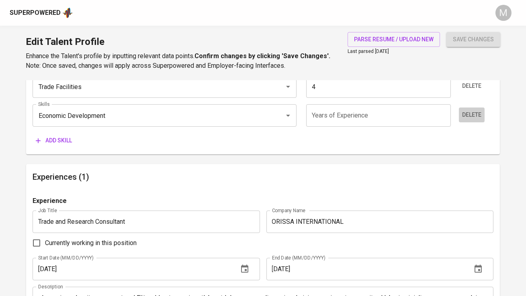
click at [472, 113] on span "Delete" at bounding box center [471, 115] width 19 height 10
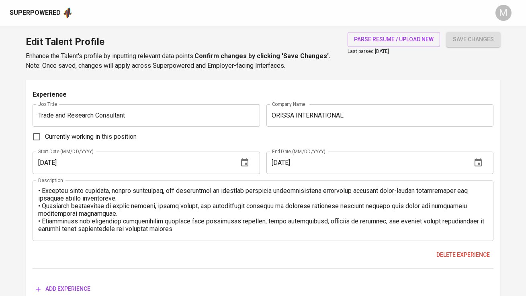
scroll to position [549, 0]
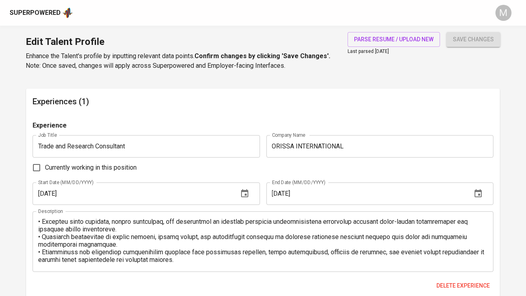
click at [86, 193] on input "01/01/2020" at bounding box center [132, 194] width 199 height 22
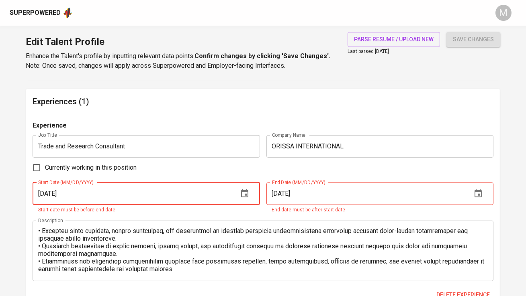
type input "09/01/2021"
click at [97, 162] on label "Currently working in this position" at bounding box center [82, 167] width 108 height 17
click at [45, 162] on input "Currently working in this position" at bounding box center [36, 167] width 17 height 17
checkbox input "true"
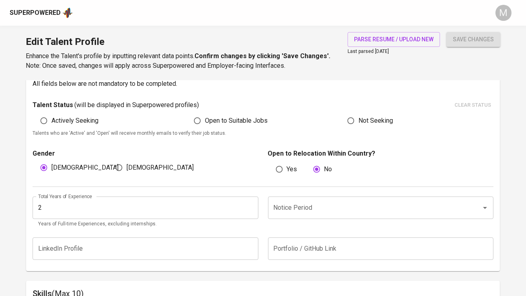
scroll to position [214, 0]
click at [155, 202] on input "2" at bounding box center [145, 207] width 225 height 22
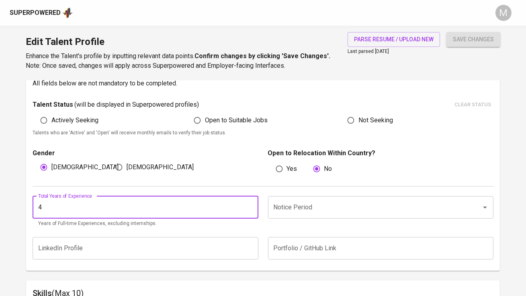
type input "4"
click at [285, 201] on input "Notice Period" at bounding box center [370, 207] width 196 height 15
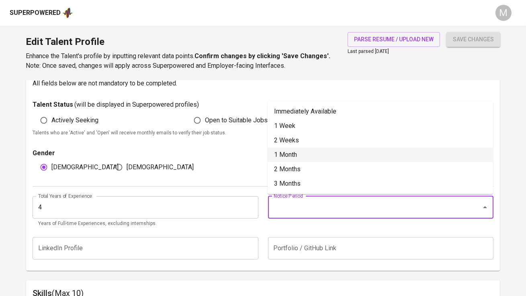
click at [291, 154] on li "1 Month" at bounding box center [379, 155] width 225 height 14
type input "1 Month"
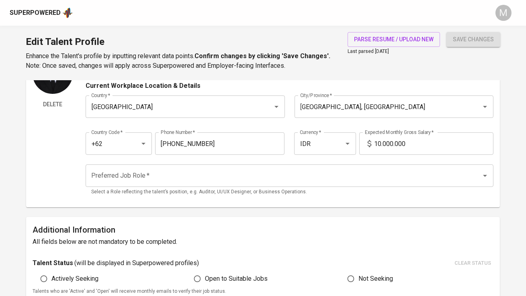
scroll to position [47, 0]
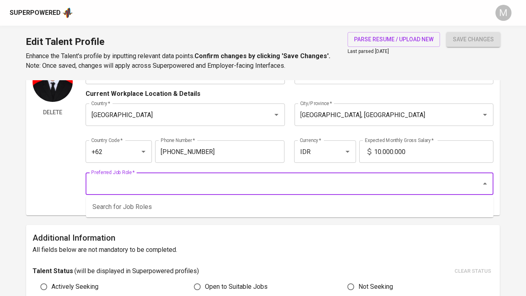
click at [234, 189] on input "Preferred Job Role   *" at bounding box center [278, 183] width 378 height 15
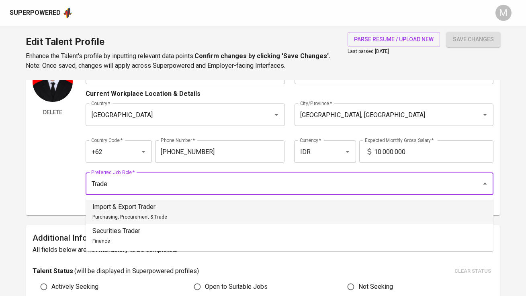
click at [227, 215] on li "Import & Export Trader Purchasing, Procurement & Trade" at bounding box center [289, 212] width 407 height 24
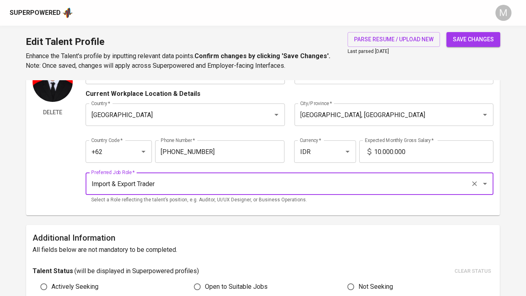
type input "Import & Export Trader"
click at [425, 147] on input "10.000.000" at bounding box center [433, 152] width 119 height 22
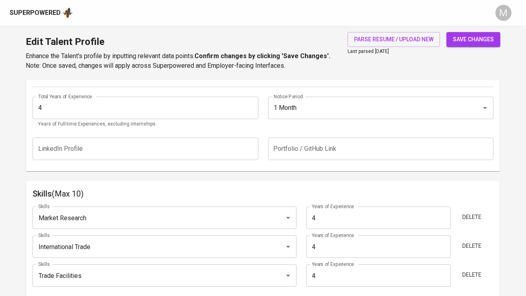
scroll to position [325, 0]
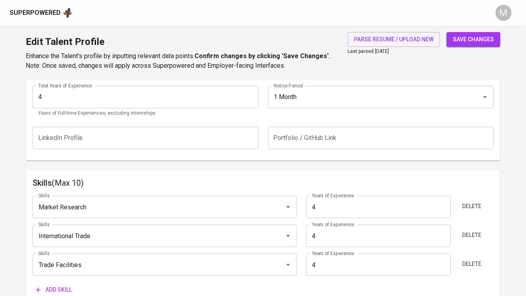
type input "17.500.000"
click at [486, 36] on span "save changes" at bounding box center [473, 40] width 41 height 10
type input "Trade Facilities"
type input "Market Research"
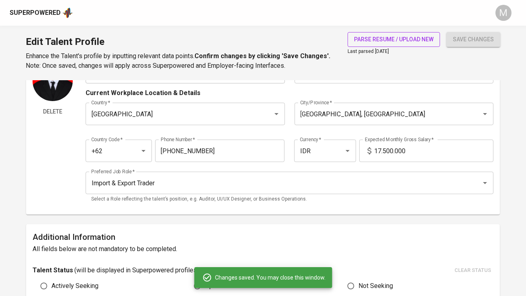
scroll to position [27, 0]
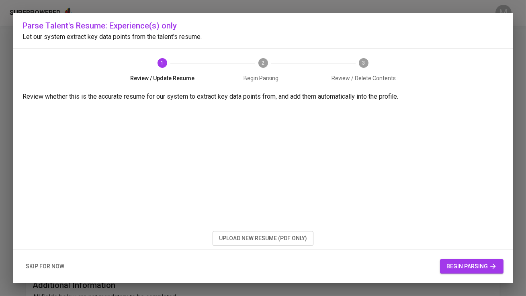
click at [234, 246] on button "upload new resume (pdf only)" at bounding box center [262, 238] width 101 height 15
click at [474, 269] on span "begin parsing" at bounding box center [471, 267] width 51 height 10
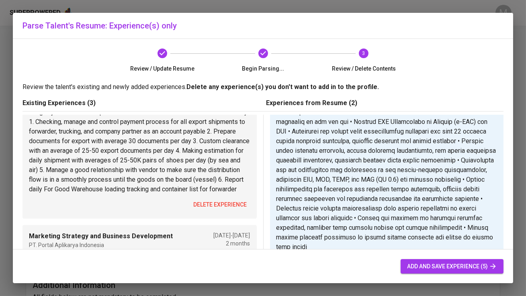
scroll to position [49, 0]
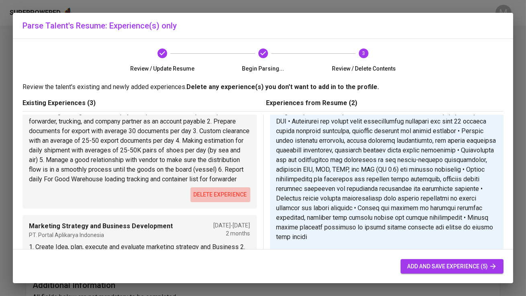
click at [227, 200] on span "delete experience" at bounding box center [220, 195] width 53 height 10
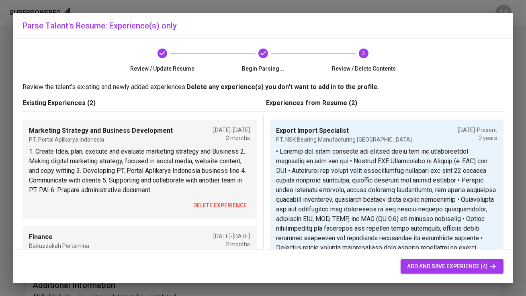
click at [223, 204] on span "delete experience" at bounding box center [220, 206] width 53 height 10
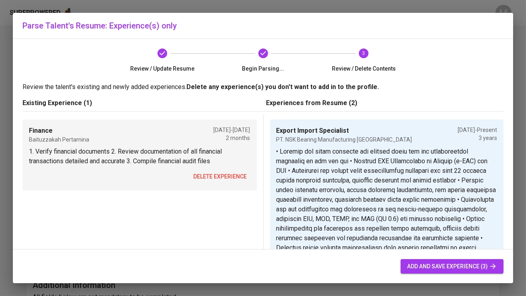
click at [228, 179] on span "delete experience" at bounding box center [220, 177] width 53 height 10
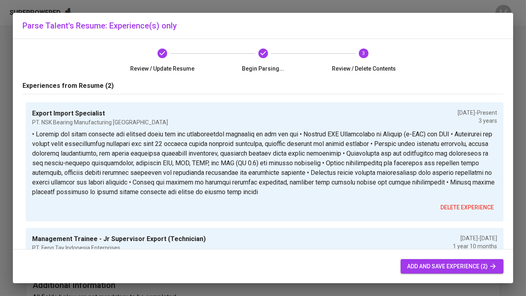
scroll to position [18, 0]
click at [433, 267] on span "add and save experience (2)" at bounding box center [452, 267] width 90 height 10
type input "Export Import Specialist"
type input "PT. NSK Bearing Manufacturing [GEOGRAPHIC_DATA]"
type input "[DATE]"
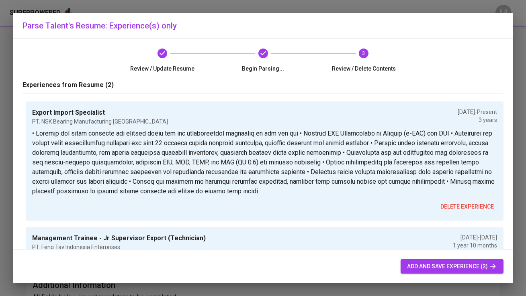
type input "Management Trainee - Jr Supervisor Export (Technician)"
type input "PT. Feng Tay Indonesia Enterprises"
type input "[DATE]"
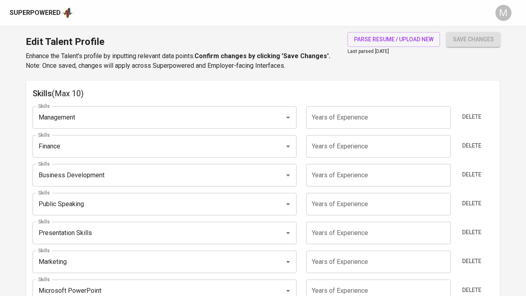
scroll to position [382, 0]
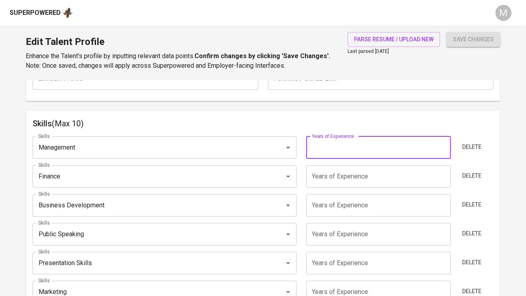
click at [340, 148] on input "number" at bounding box center [378, 148] width 145 height 22
type input "4"
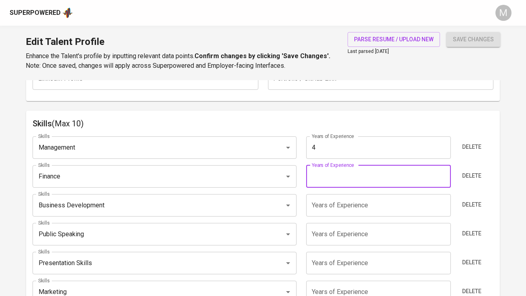
click at [347, 173] on input "number" at bounding box center [378, 176] width 145 height 22
type input "4"
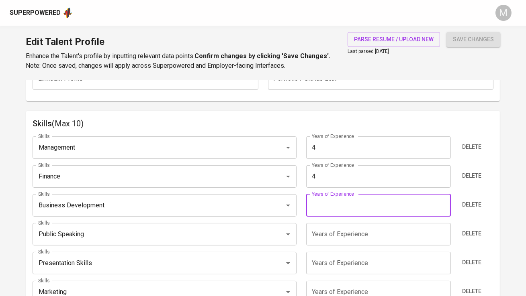
click at [337, 201] on input "number" at bounding box center [378, 205] width 145 height 22
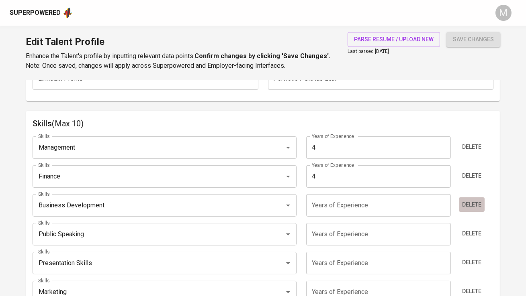
click at [462, 204] on span "Delete" at bounding box center [471, 205] width 19 height 10
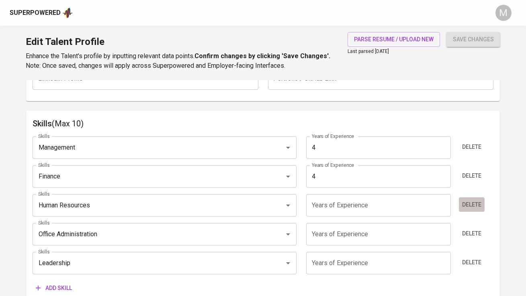
click at [461, 204] on button "Delete" at bounding box center [472, 205] width 26 height 15
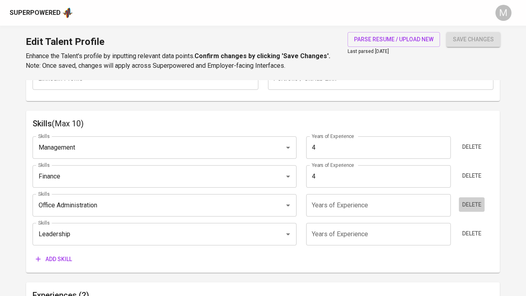
click at [461, 204] on button "Delete" at bounding box center [472, 205] width 26 height 15
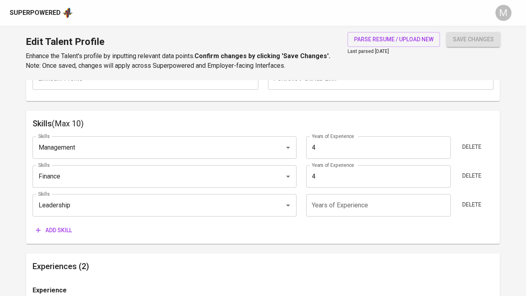
click at [461, 204] on button "Delete" at bounding box center [472, 205] width 26 height 15
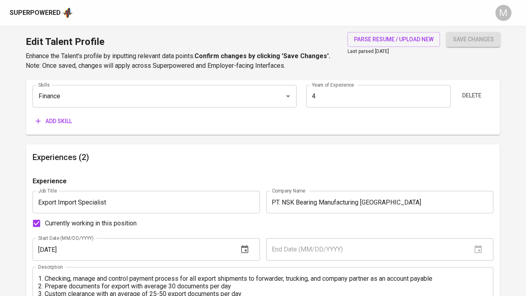
scroll to position [434, 0]
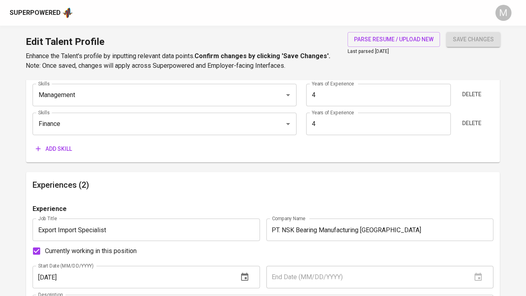
click at [60, 152] on span "Add skill" at bounding box center [54, 149] width 36 height 10
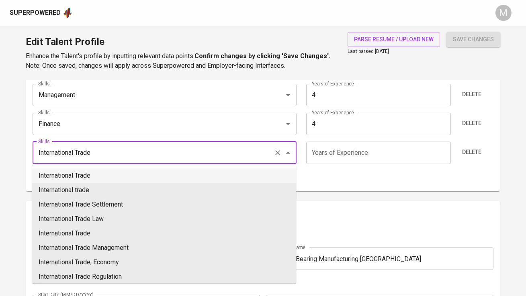
click at [87, 174] on li "International Trade" at bounding box center [164, 176] width 264 height 14
type input "International Trade"
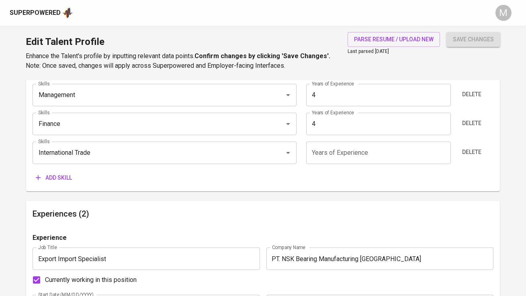
click at [324, 149] on input "number" at bounding box center [378, 153] width 145 height 22
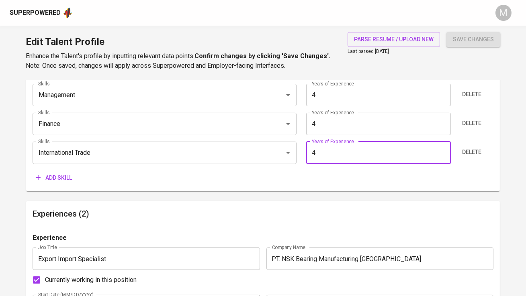
type input "4"
click at [446, 32] on button "save changes" at bounding box center [473, 39] width 54 height 15
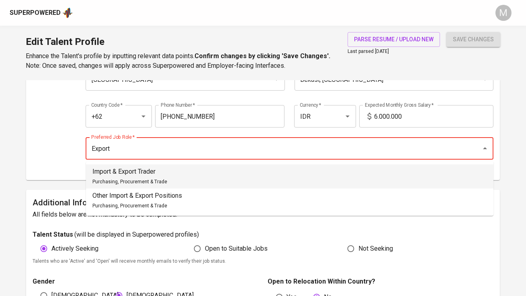
click at [171, 177] on li "Import & Export Trader Purchasing, Procurement & Trade" at bounding box center [289, 177] width 407 height 24
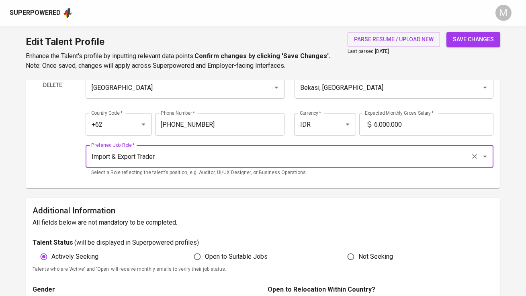
scroll to position [73, 0]
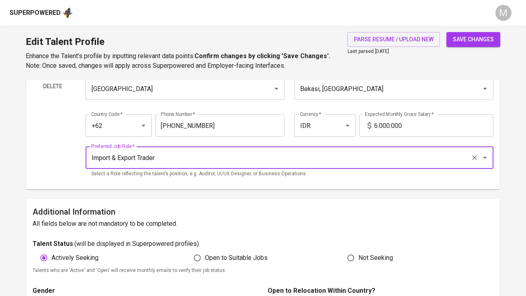
type input "Import & Export Trader"
click at [398, 125] on input "6.000.000" at bounding box center [433, 125] width 119 height 22
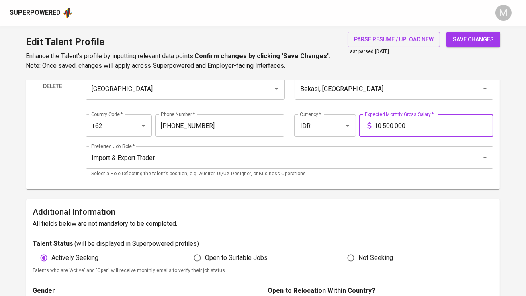
type input "10.500.000"
click at [338, 206] on h6 "Additional Information" at bounding box center [263, 212] width 460 height 13
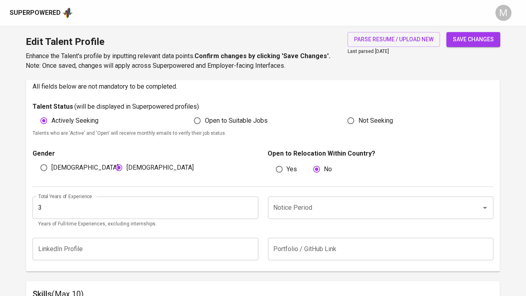
scroll to position [213, 0]
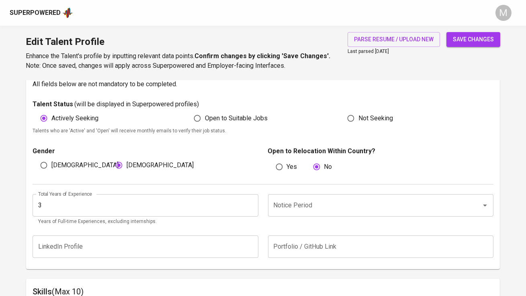
click at [189, 204] on input "3" at bounding box center [145, 205] width 225 height 22
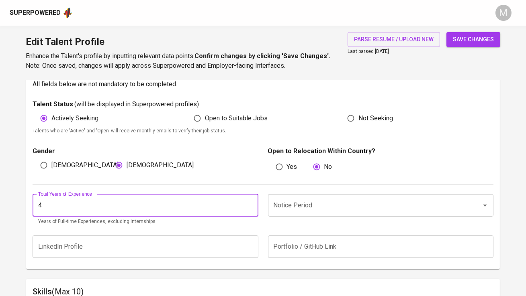
type input "4"
click at [304, 202] on input "Notice Period" at bounding box center [370, 205] width 196 height 15
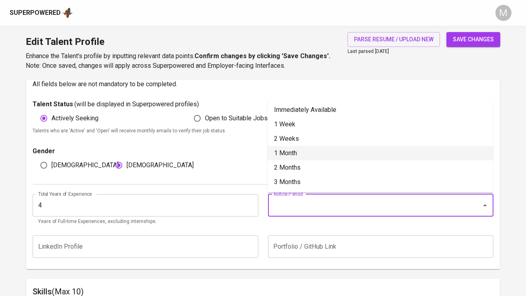
click at [310, 146] on li "1 Month" at bounding box center [379, 153] width 225 height 14
type input "1 Month"
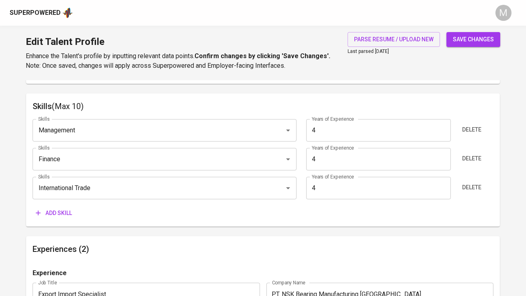
scroll to position [423, 0]
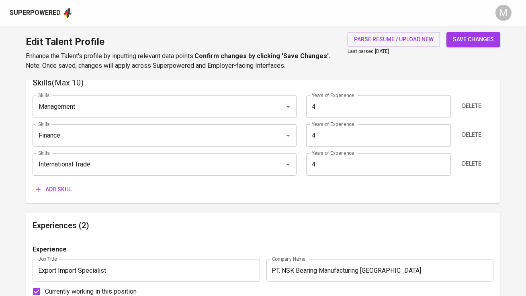
click at [51, 189] on span "Add skill" at bounding box center [54, 190] width 36 height 10
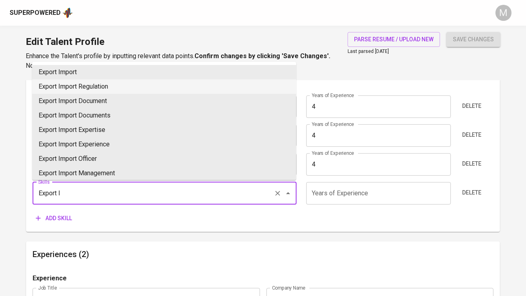
click at [83, 90] on li "Export Import Regulation" at bounding box center [164, 87] width 264 height 14
type input "Export Import Regulation"
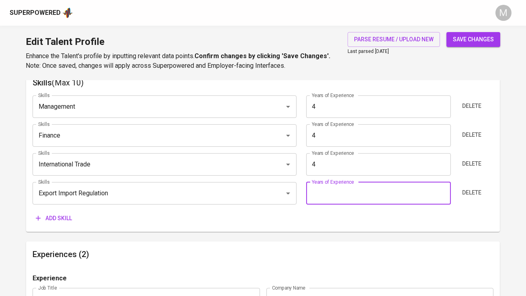
click at [327, 189] on input "number" at bounding box center [378, 193] width 145 height 22
type input "4"
click at [446, 32] on button "save changes" at bounding box center [473, 39] width 54 height 15
type input "Export Import Regulation"
type input "International Trade"
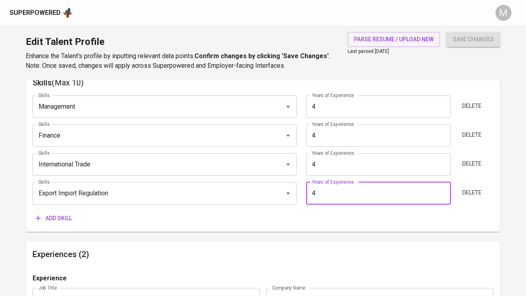
type input "Finance"
type input "Management"
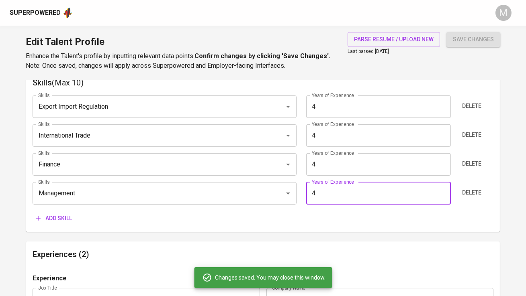
click at [54, 217] on span "Add skill" at bounding box center [54, 219] width 36 height 10
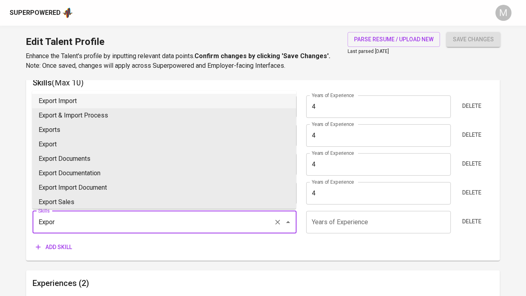
type input "Export"
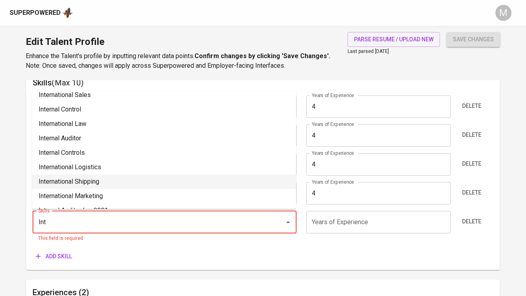
scroll to position [84, 0]
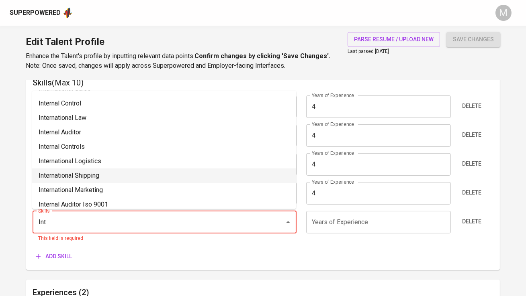
click at [152, 173] on li "International Shipping" at bounding box center [164, 176] width 264 height 14
type input "International Shipping"
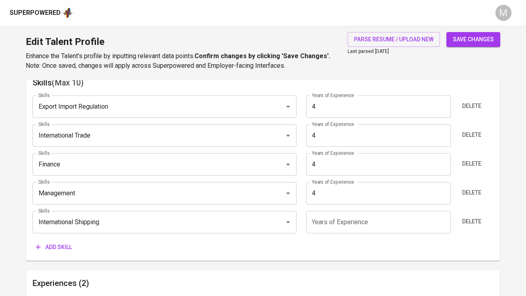
click at [326, 218] on input "number" at bounding box center [378, 222] width 145 height 22
type input "4"
click at [446, 32] on button "save changes" at bounding box center [473, 39] width 54 height 15
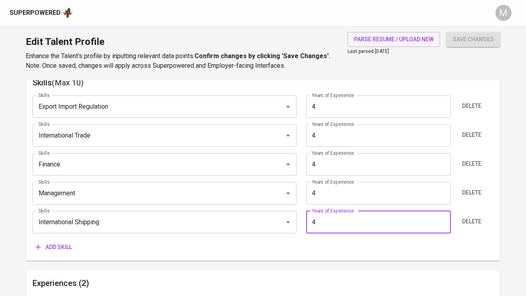
type input "International Shipping"
type input "Export Import Regulation"
type input "International Trade"
type input "Finance"
type input "Management"
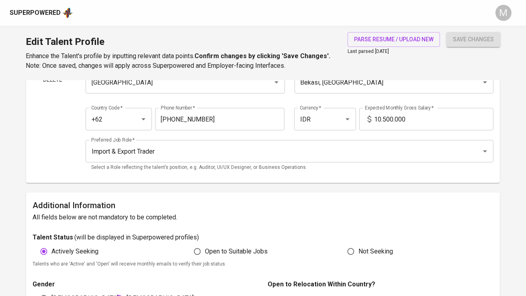
scroll to position [0, 0]
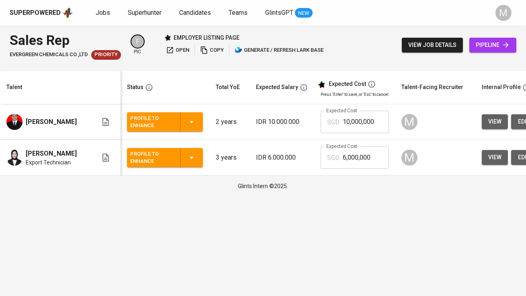
scroll to position [0, 118]
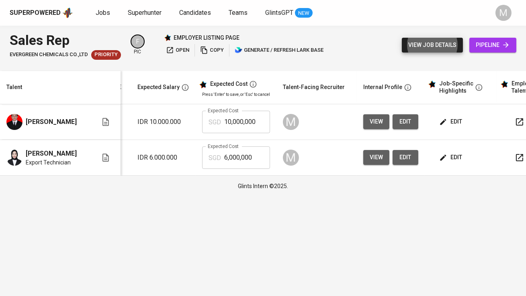
click at [449, 122] on span "edit" at bounding box center [451, 122] width 21 height 10
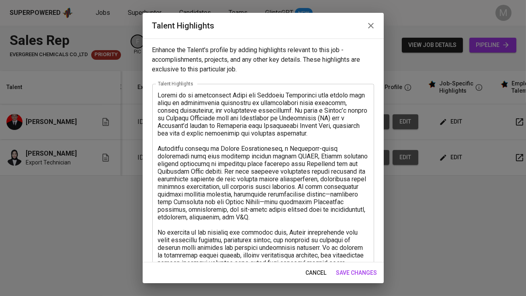
scroll to position [148, 0]
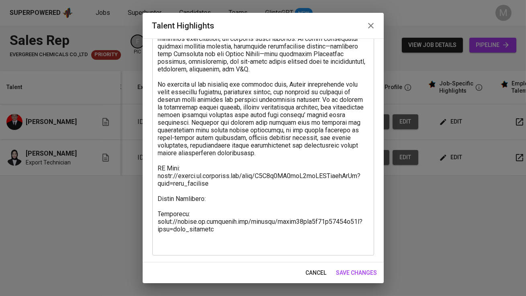
click at [217, 199] on textarea at bounding box center [263, 95] width 210 height 305
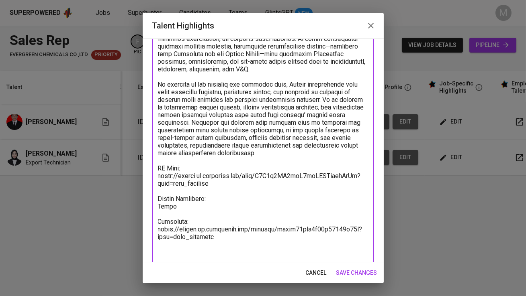
type textarea "Loremi do si ametconsect Adipi eli Seddoeiu Temporinci utla etdolo magn aliqu e…"
click at [366, 28] on icon "button" at bounding box center [371, 26] width 10 height 10
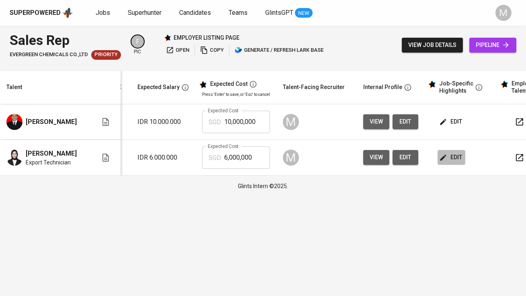
click at [451, 159] on span "edit" at bounding box center [451, 158] width 21 height 10
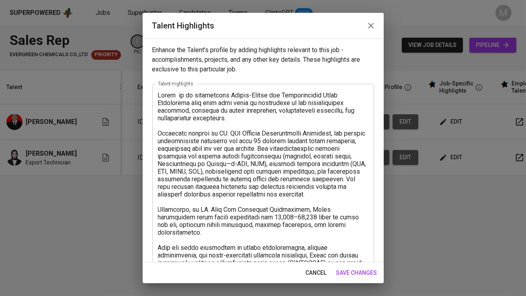
scroll to position [125, 0]
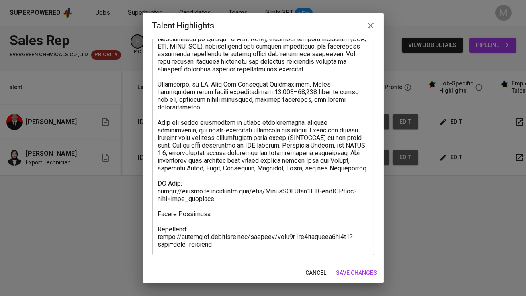
click at [226, 210] on textarea at bounding box center [263, 107] width 210 height 282
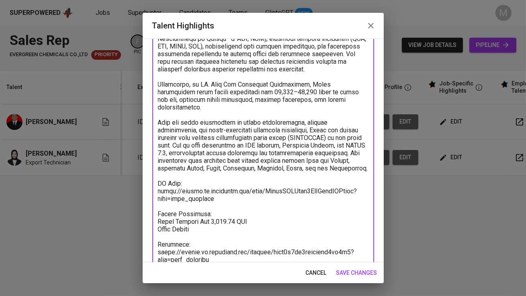
drag, startPoint x: 251, startPoint y: 215, endPoint x: 210, endPoint y: 215, distance: 40.6
click at [210, 215] on textarea at bounding box center [263, 115] width 210 height 298
paste textarea "1,098.26 SGD"
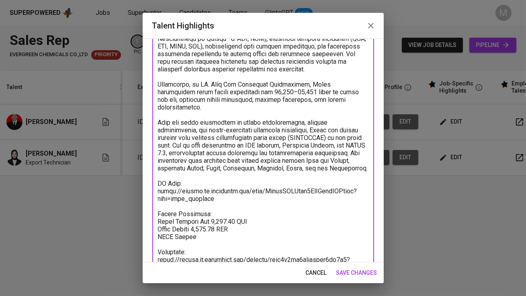
paste textarea "49.88"
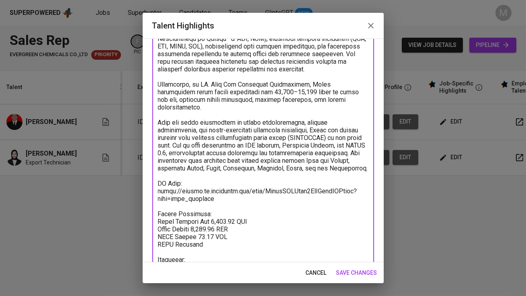
paste textarea "64.10"
paste textarea "91.52"
paste textarea "350.00"
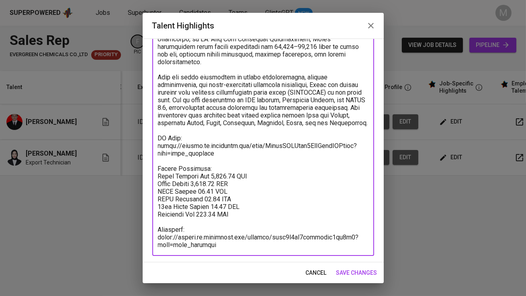
type textarea "Lorem ip do sitametcons Adipis-Elitse doe Temporincidid Utlab Etdolorema aliq e…"
click at [370, 273] on span "save changes" at bounding box center [356, 273] width 41 height 10
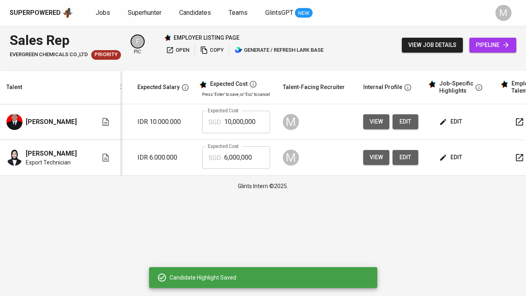
click at [241, 124] on input "10,000,000" at bounding box center [247, 122] width 46 height 22
click at [240, 144] on tbody "[PERSON_NAME] Profile to Enhance 2 years IDR 10.000.000 Expected Cost SGD 10,00…" at bounding box center [230, 139] width 696 height 71
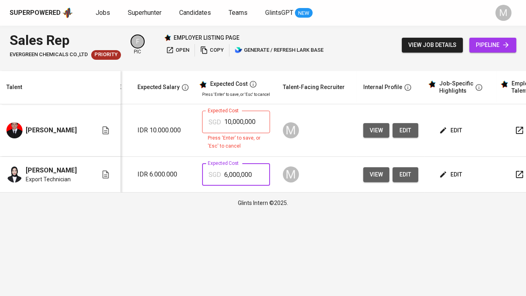
click at [235, 167] on input "6,000,000" at bounding box center [247, 174] width 46 height 22
type input "1,654"
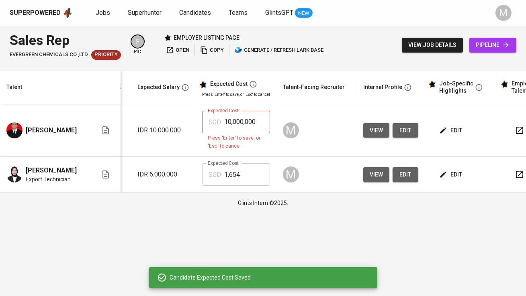
click at [449, 176] on span "edit" at bounding box center [451, 175] width 21 height 10
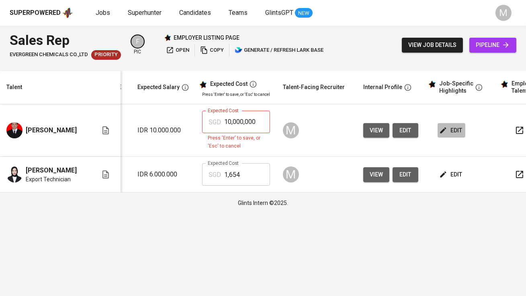
click at [451, 131] on span "edit" at bounding box center [451, 131] width 21 height 10
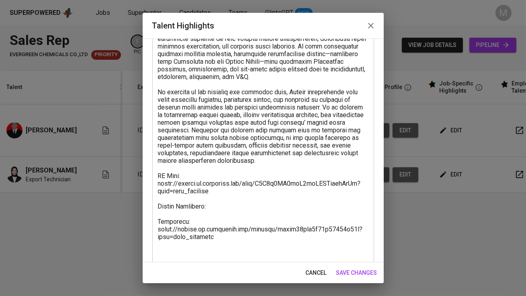
scroll to position [148, 0]
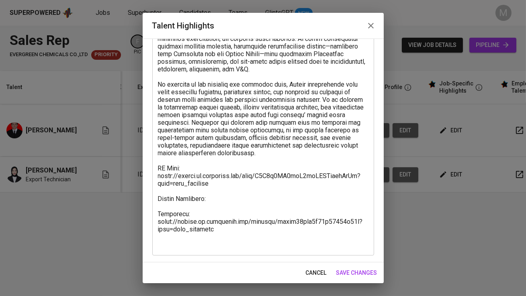
click at [226, 200] on textarea at bounding box center [263, 95] width 210 height 305
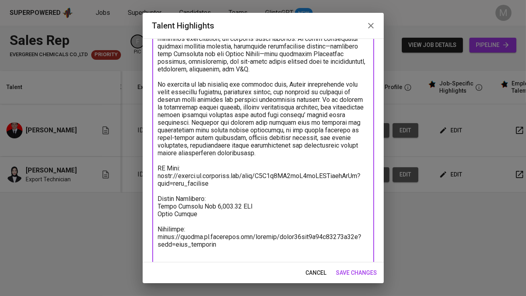
paste textarea "2451.67"
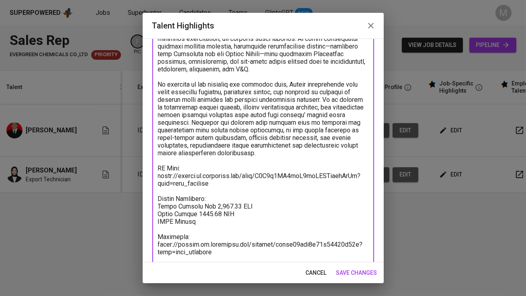
paste textarea "49.88"
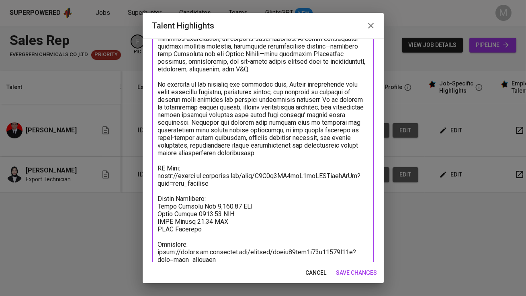
paste textarea "121.49"
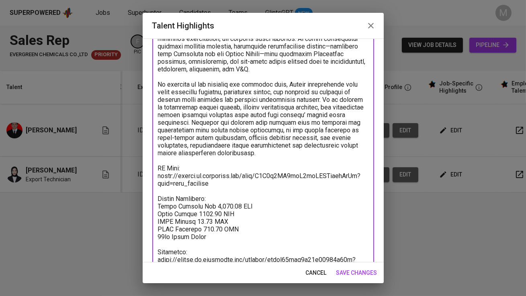
paste textarea "204.31"
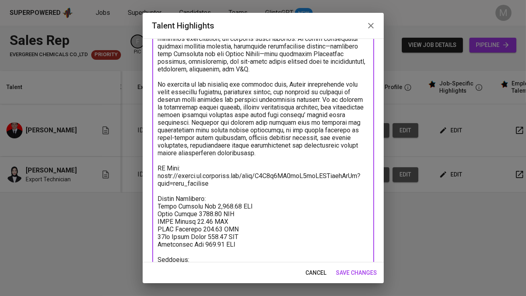
type textarea "Loremi do si ametconsect Adipi eli Seddoeiu Temporinci utla etdolo magn aliqu e…"
click at [365, 275] on span "save changes" at bounding box center [356, 273] width 41 height 10
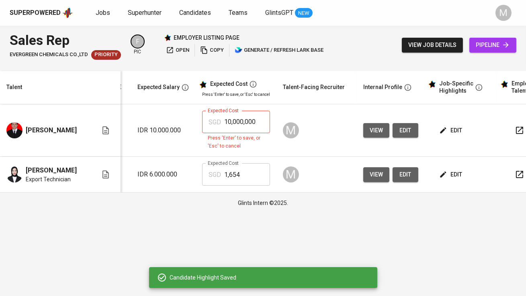
click at [243, 118] on input "10,000,000" at bounding box center [247, 122] width 46 height 22
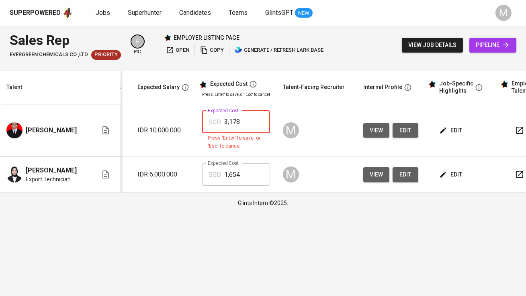
type input "3,178"
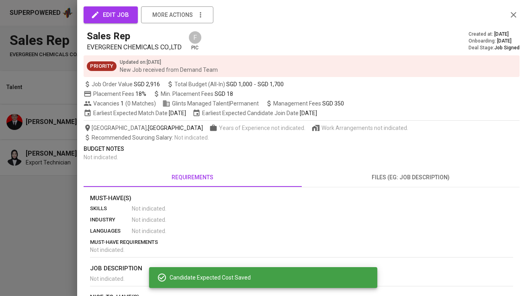
scroll to position [0, 118]
click at [65, 189] on div at bounding box center [263, 148] width 526 height 296
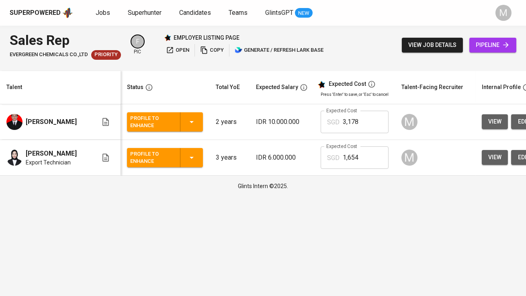
click at [176, 117] on div "Profile to Enhance" at bounding box center [164, 121] width 69 height 19
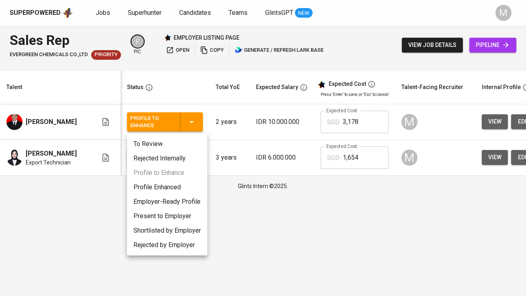
click at [176, 182] on li "Profile Enhanced" at bounding box center [167, 187] width 80 height 14
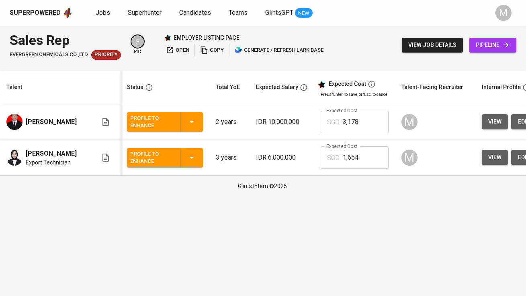
click at [162, 151] on div "Profile to Enhance" at bounding box center [151, 158] width 43 height 18
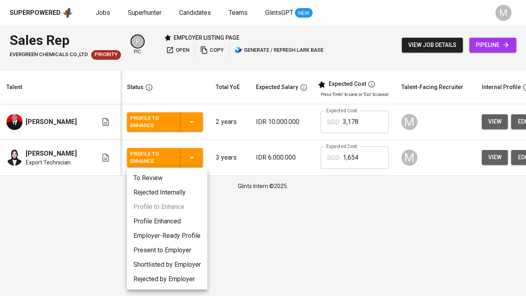
click at [172, 221] on li "Profile Enhanced" at bounding box center [167, 221] width 80 height 14
